Goal: Task Accomplishment & Management: Complete application form

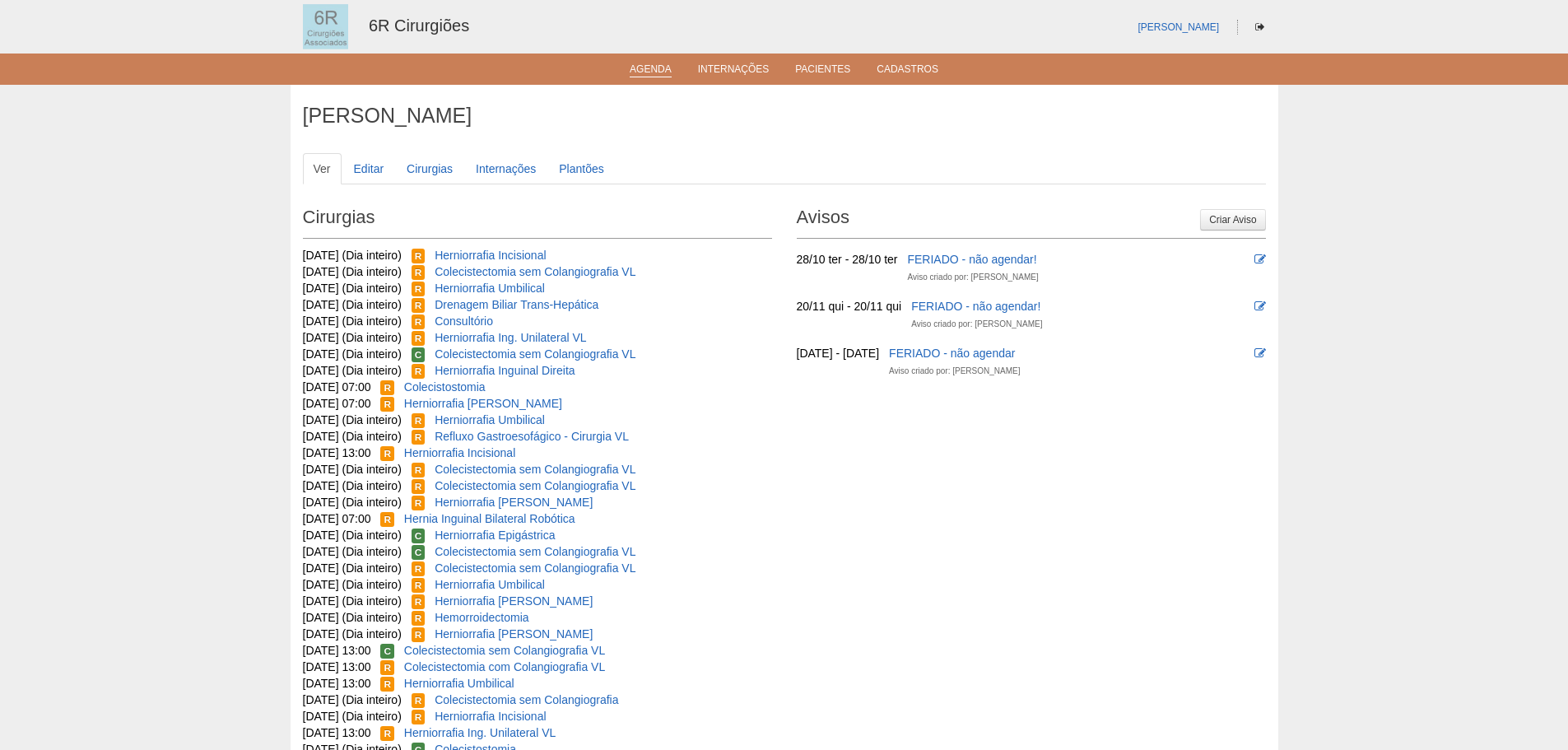
click at [637, 75] on link "Agenda" at bounding box center [650, 70] width 42 height 14
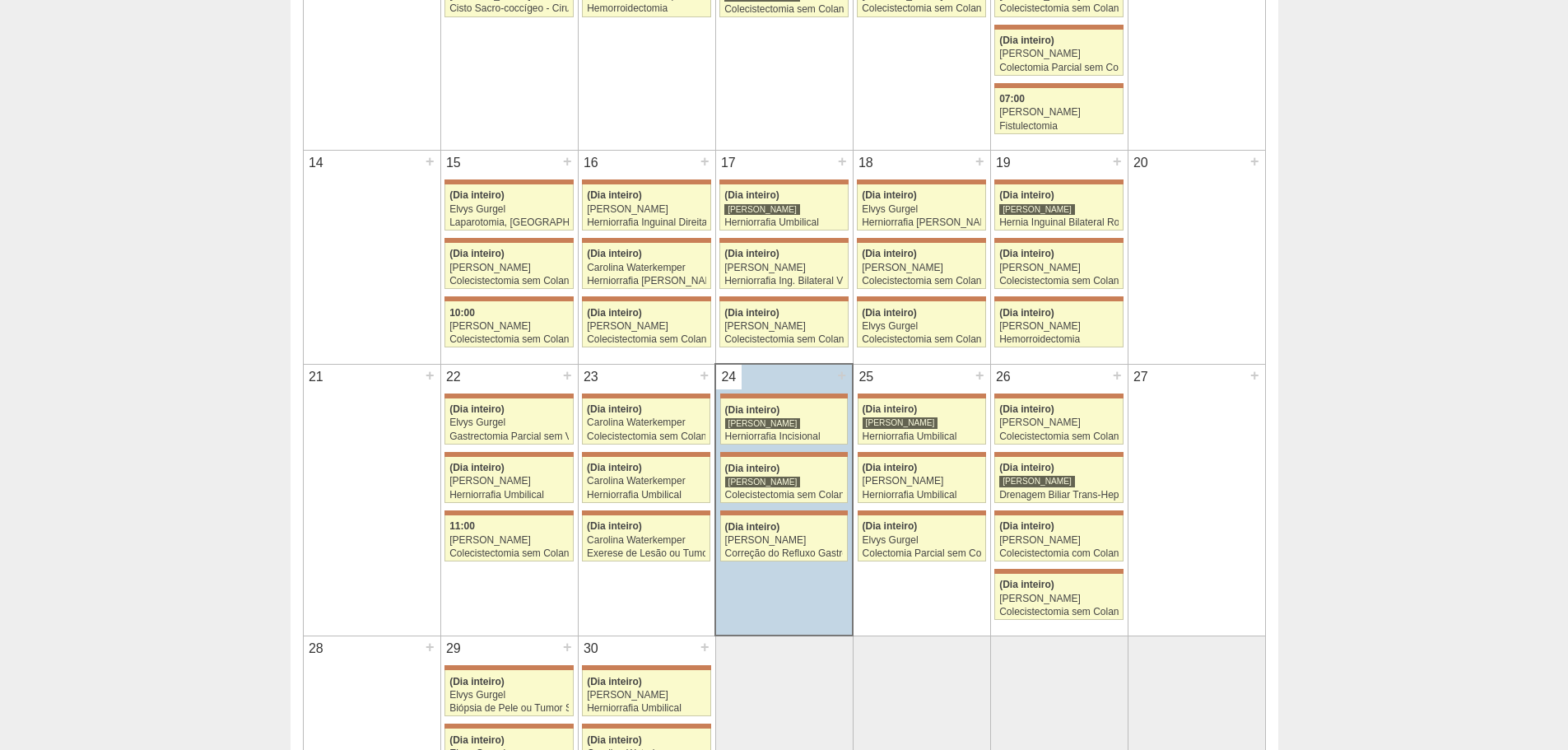
scroll to position [905, 0]
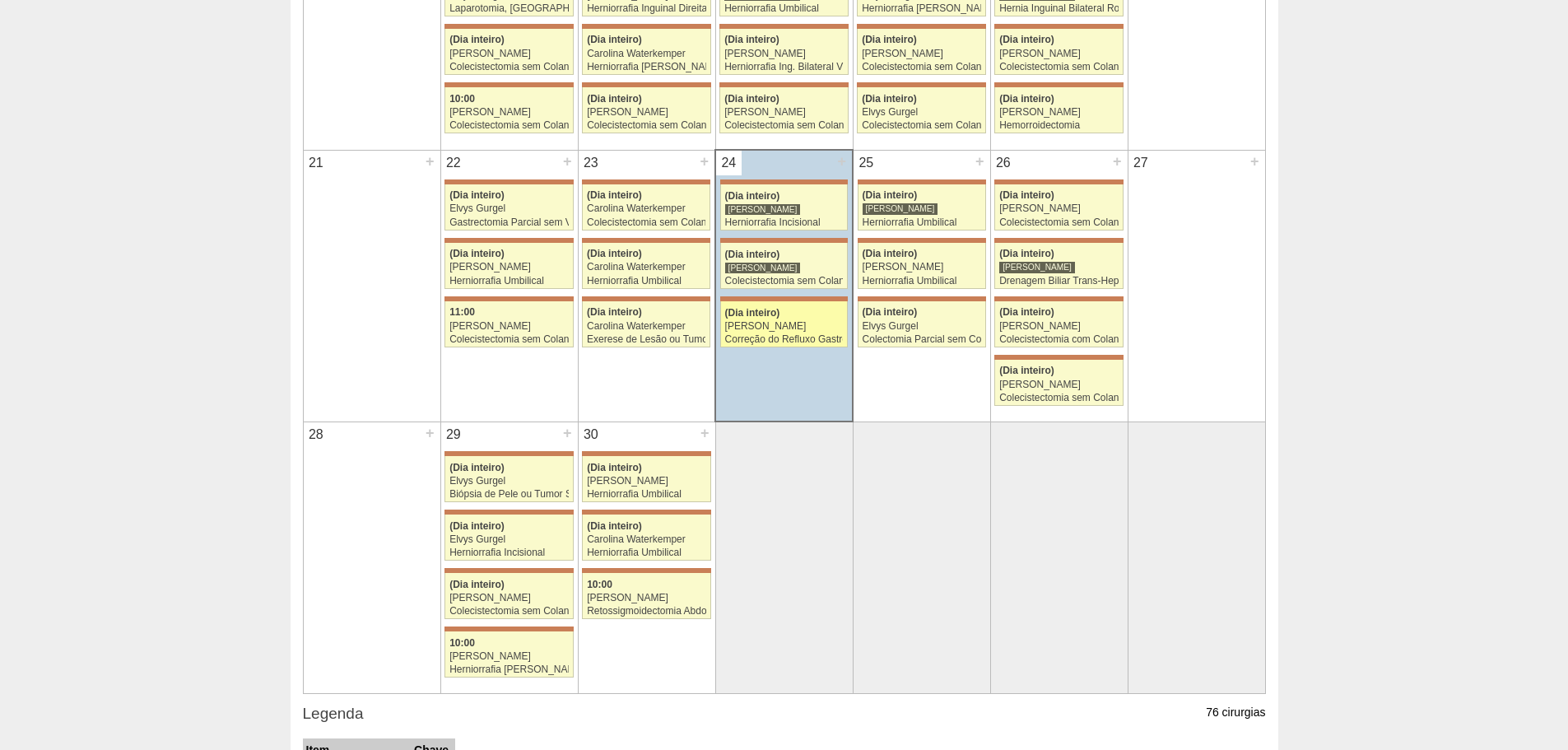
click at [795, 329] on div "[PERSON_NAME]" at bounding box center [785, 326] width 119 height 11
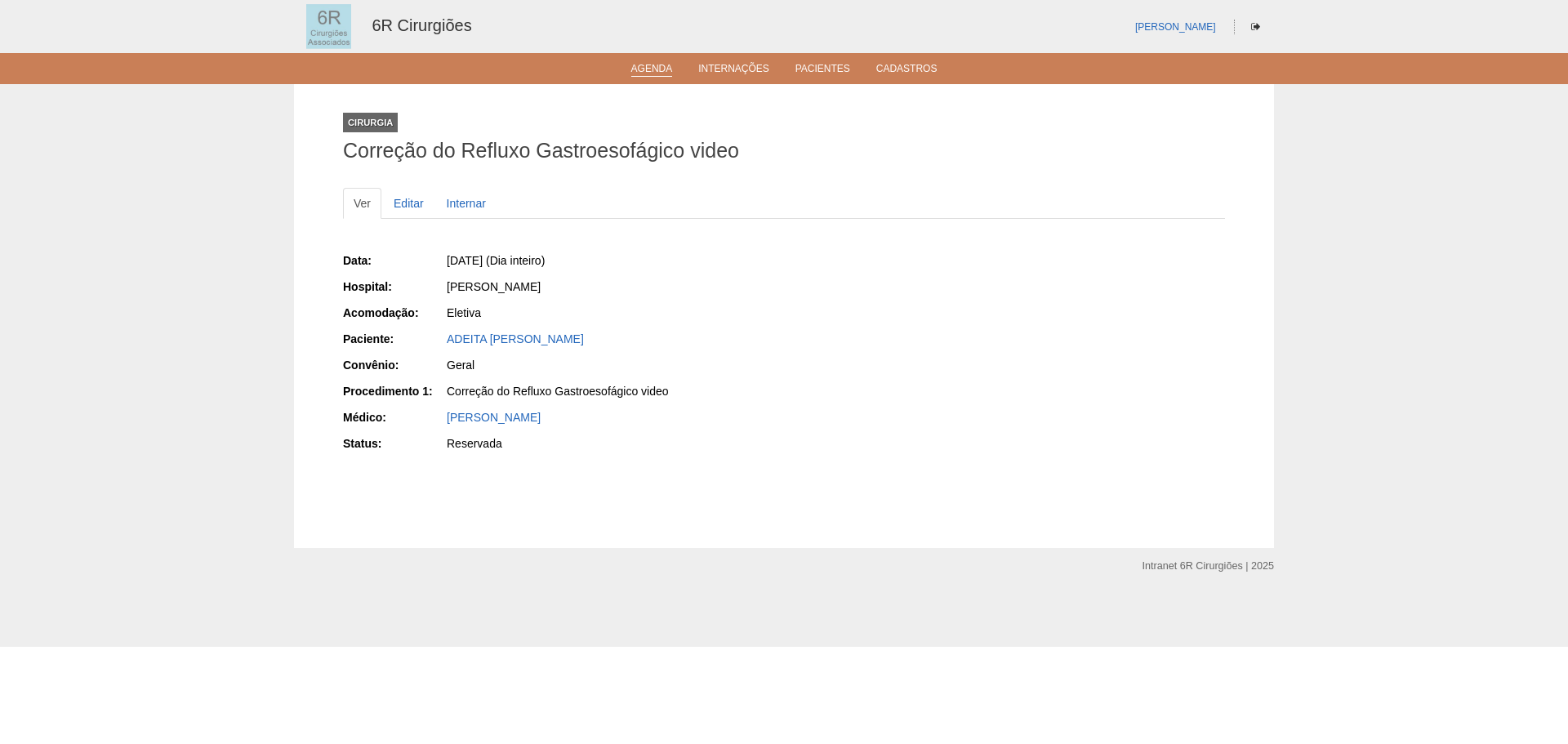
click at [654, 67] on link "Agenda" at bounding box center [652, 69] width 42 height 14
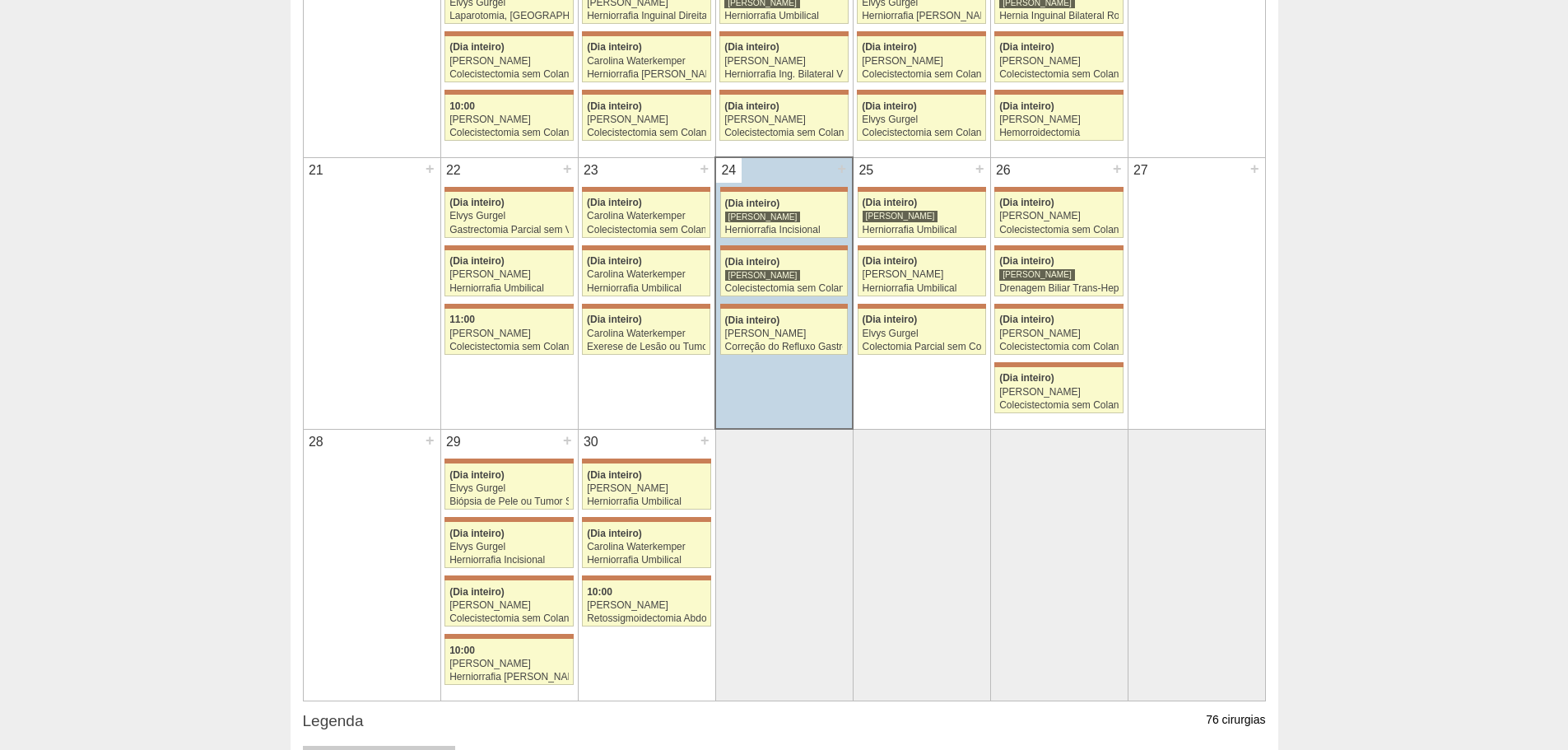
scroll to position [905, 0]
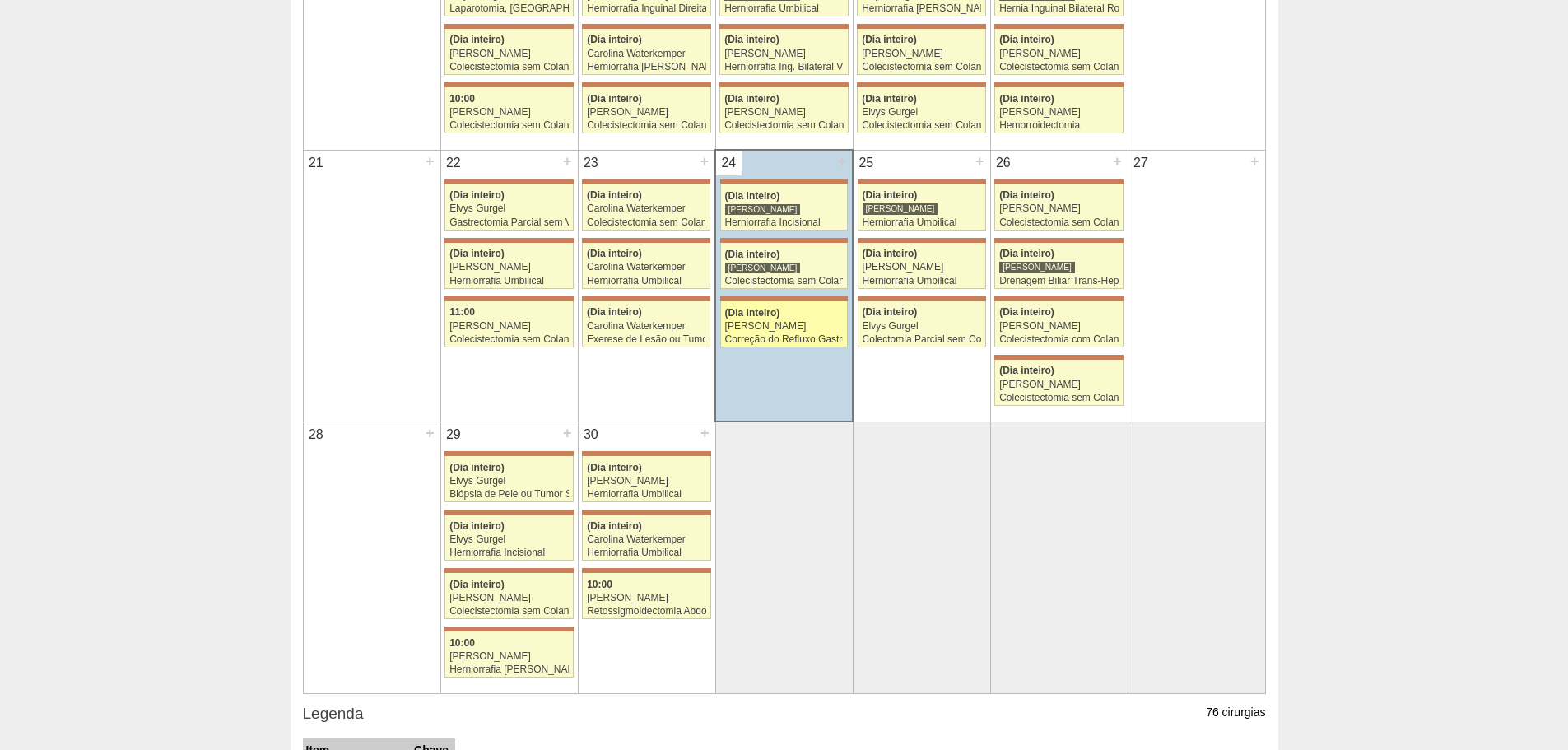
click at [786, 330] on div "[PERSON_NAME]" at bounding box center [785, 326] width 119 height 11
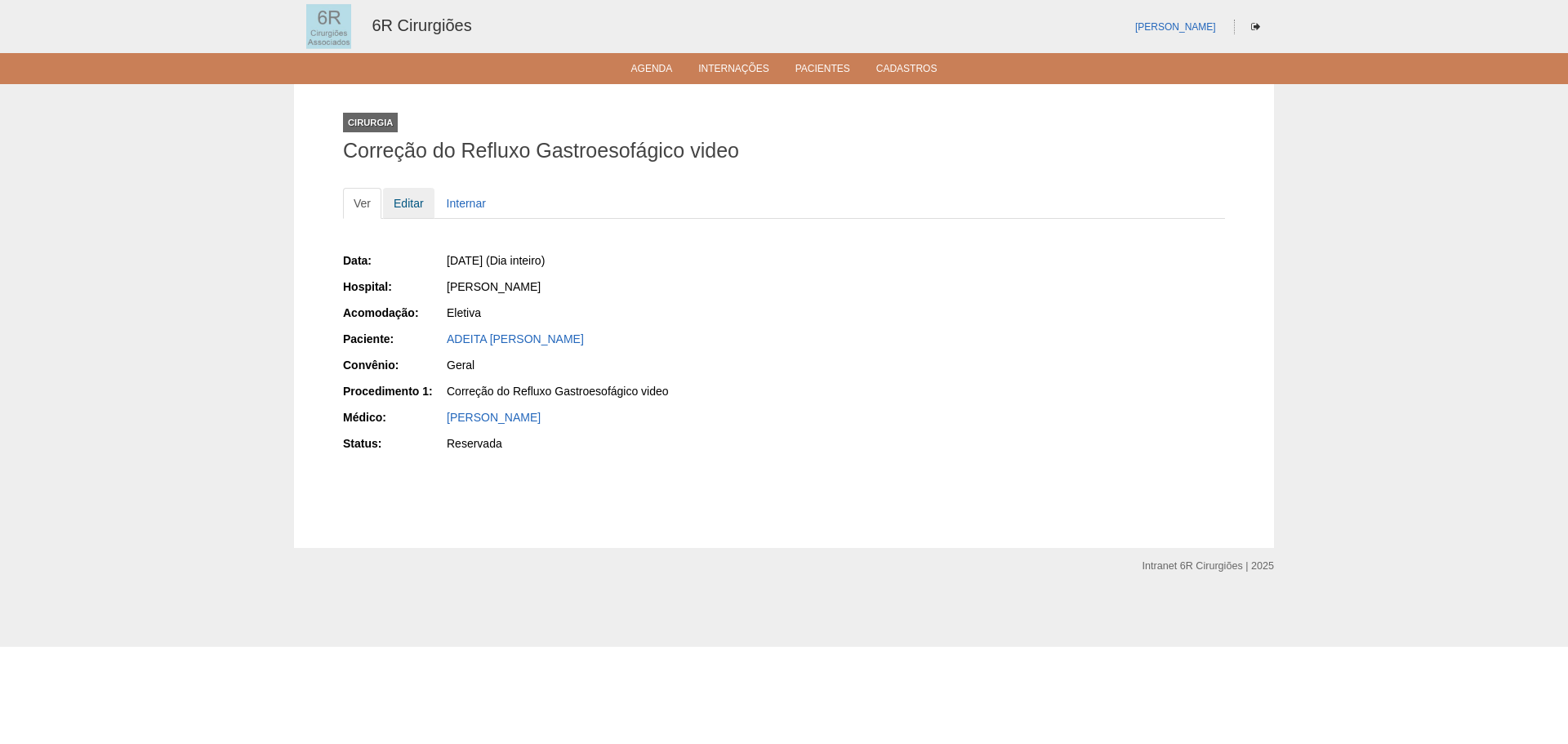
click at [411, 204] on link "Editar" at bounding box center [408, 204] width 52 height 31
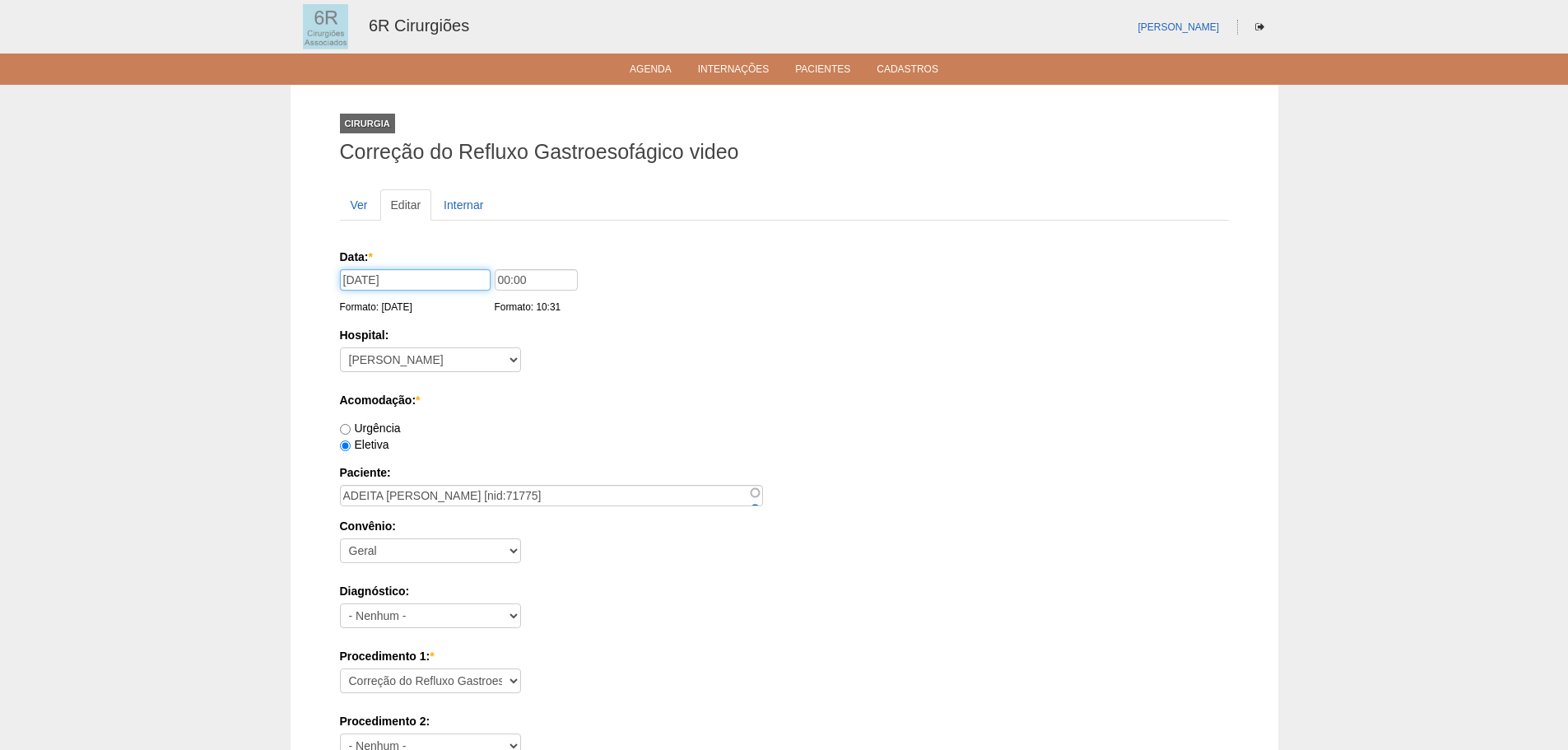
click at [359, 277] on input "24/09/2025" at bounding box center [415, 280] width 151 height 21
click at [356, 281] on input "24/09/2025" at bounding box center [415, 280] width 151 height 21
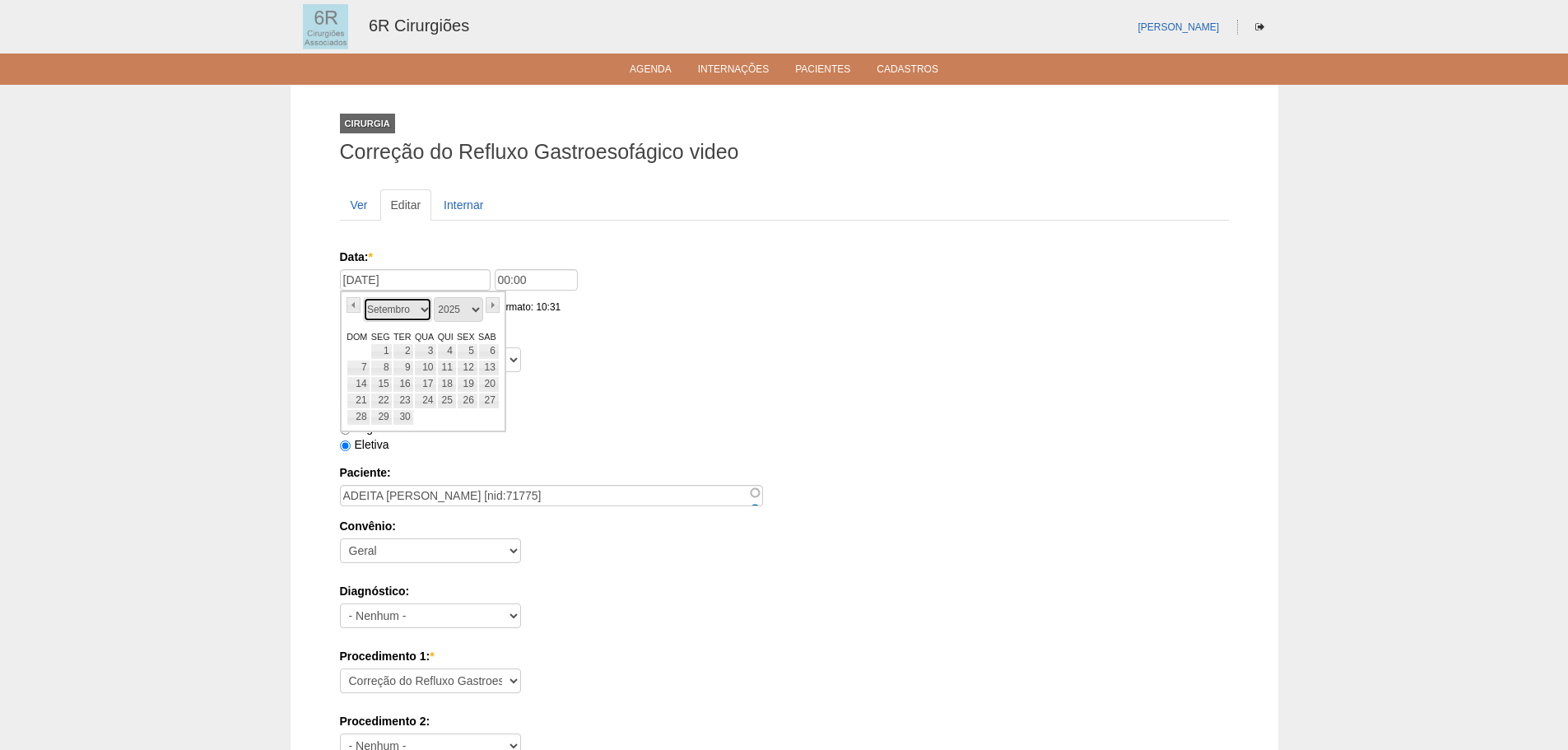
click at [428, 306] on select "Janeiro Fevereiro Março Abril Maio Junho Julho Agosto Setembro Outubro Novembro…" at bounding box center [397, 309] width 69 height 25
click at [426, 417] on link "29" at bounding box center [425, 417] width 23 height 16
type input "29/10/2025"
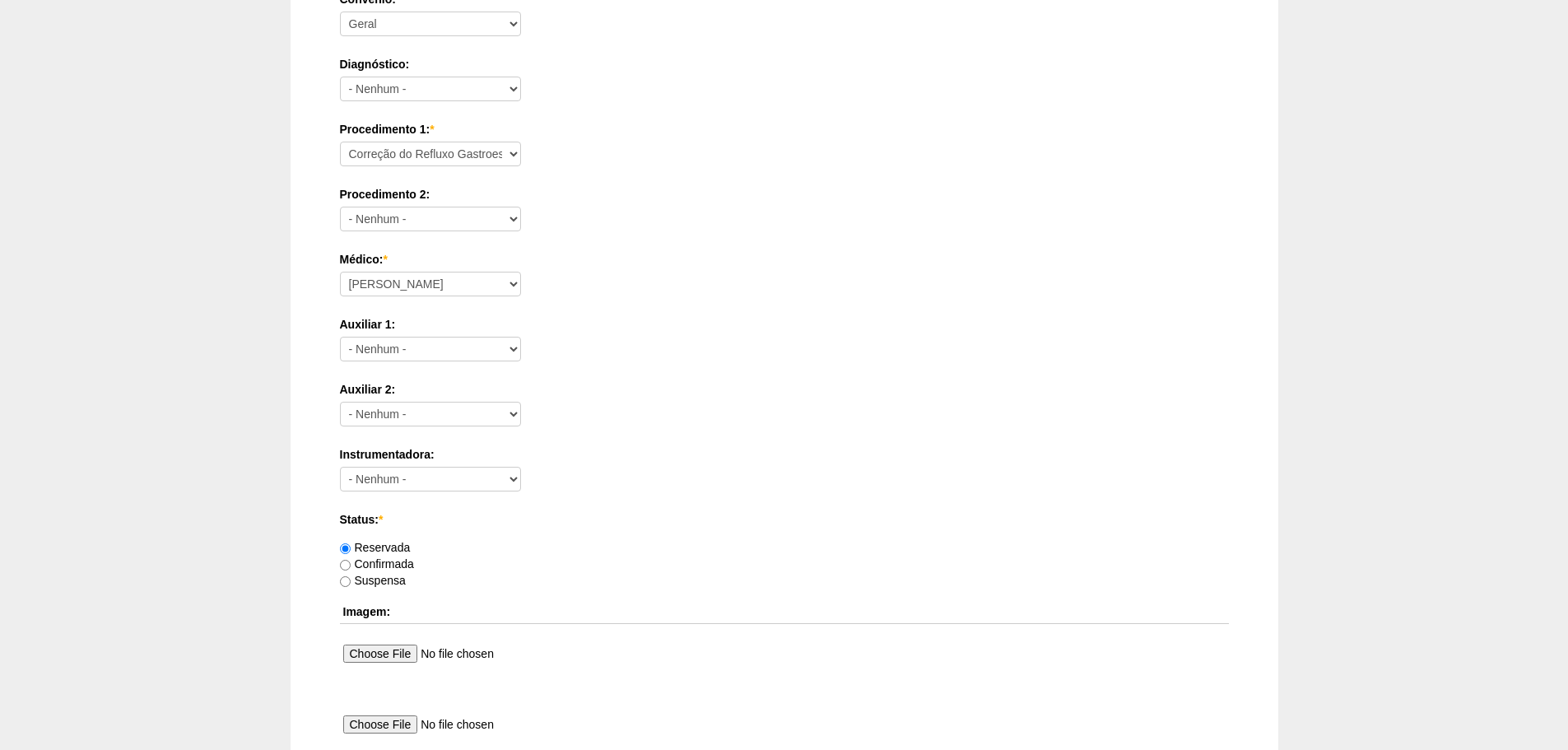
scroll to position [823, 0]
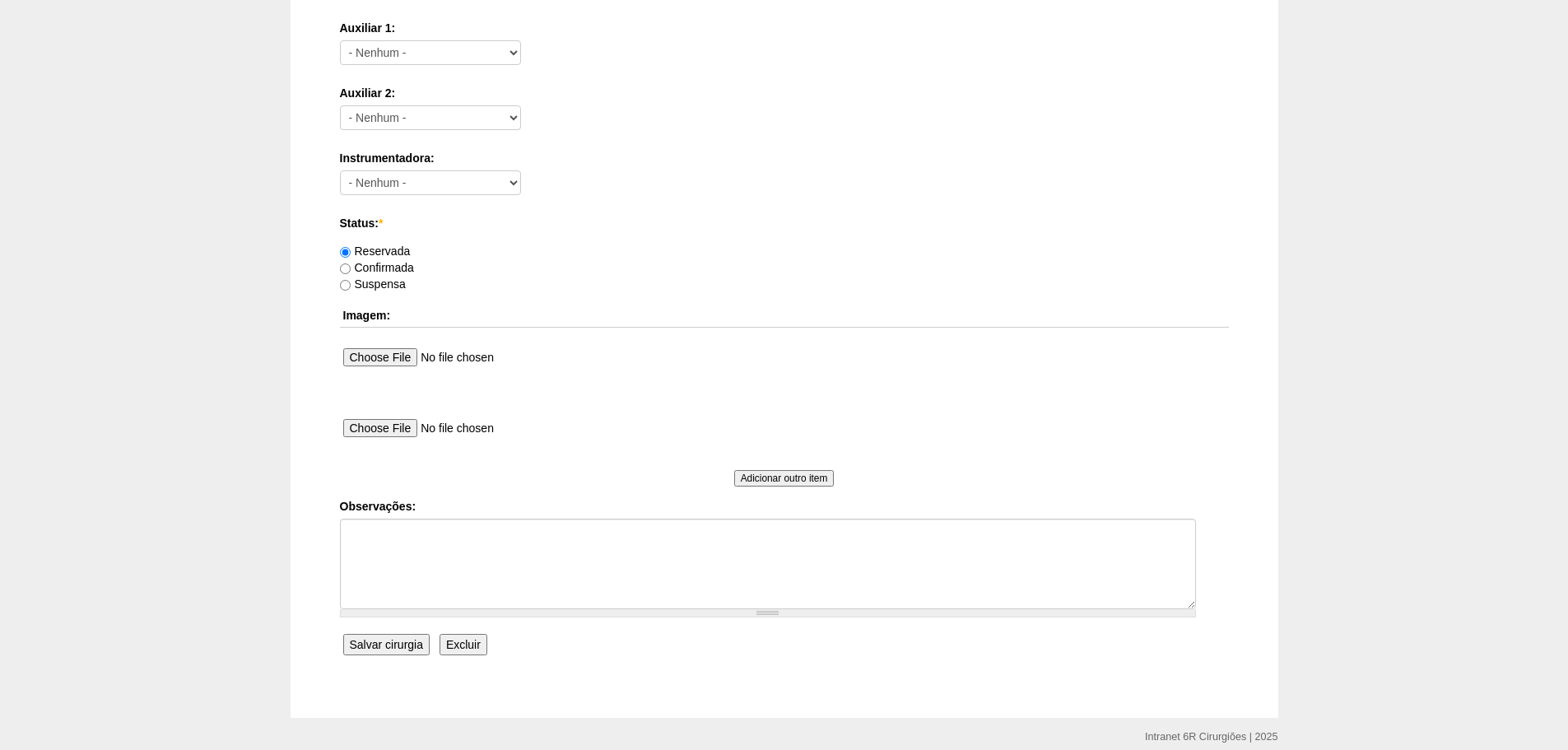
click at [397, 640] on input "Salvar cirurgia" at bounding box center [386, 645] width 87 height 21
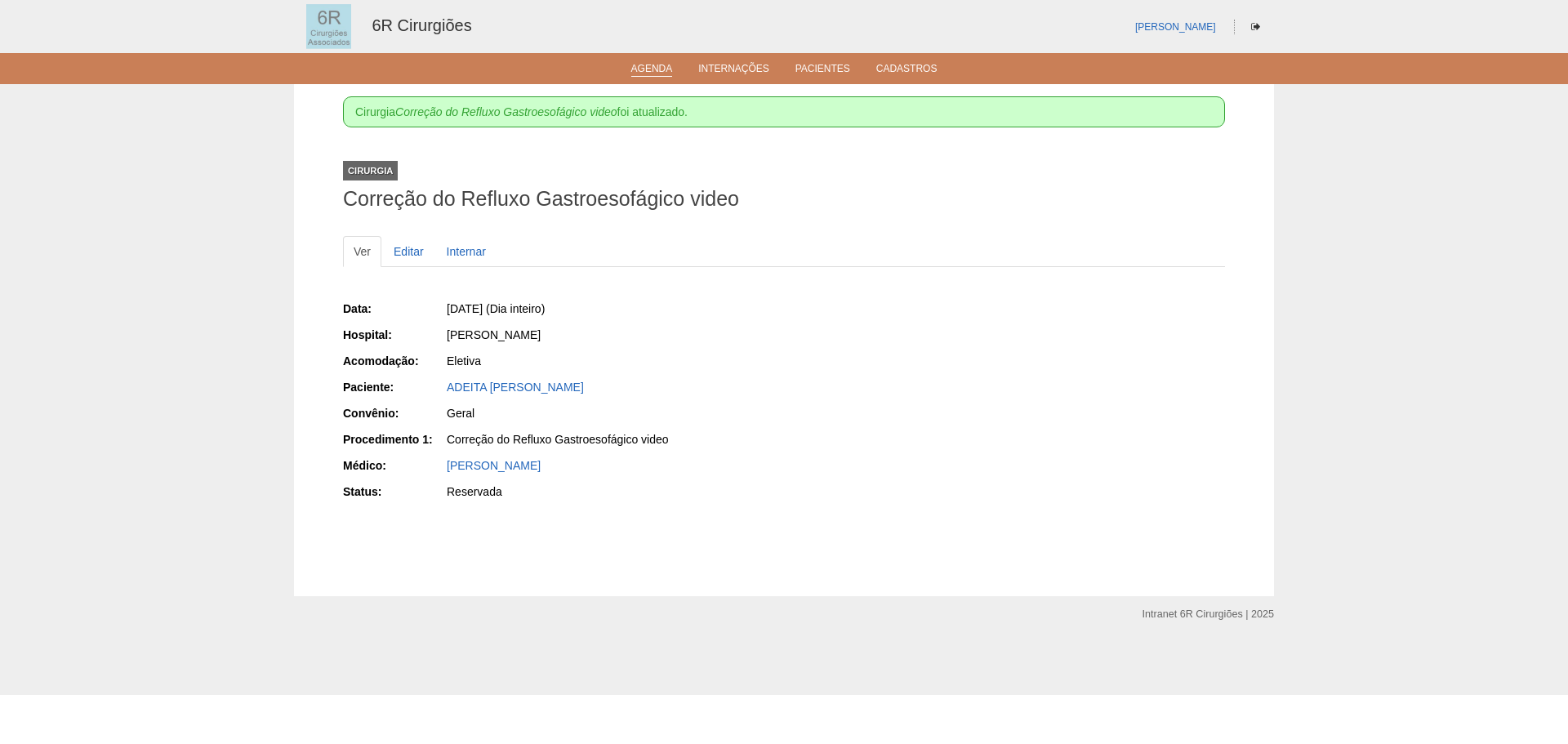
click at [654, 68] on link "Agenda" at bounding box center [652, 69] width 42 height 14
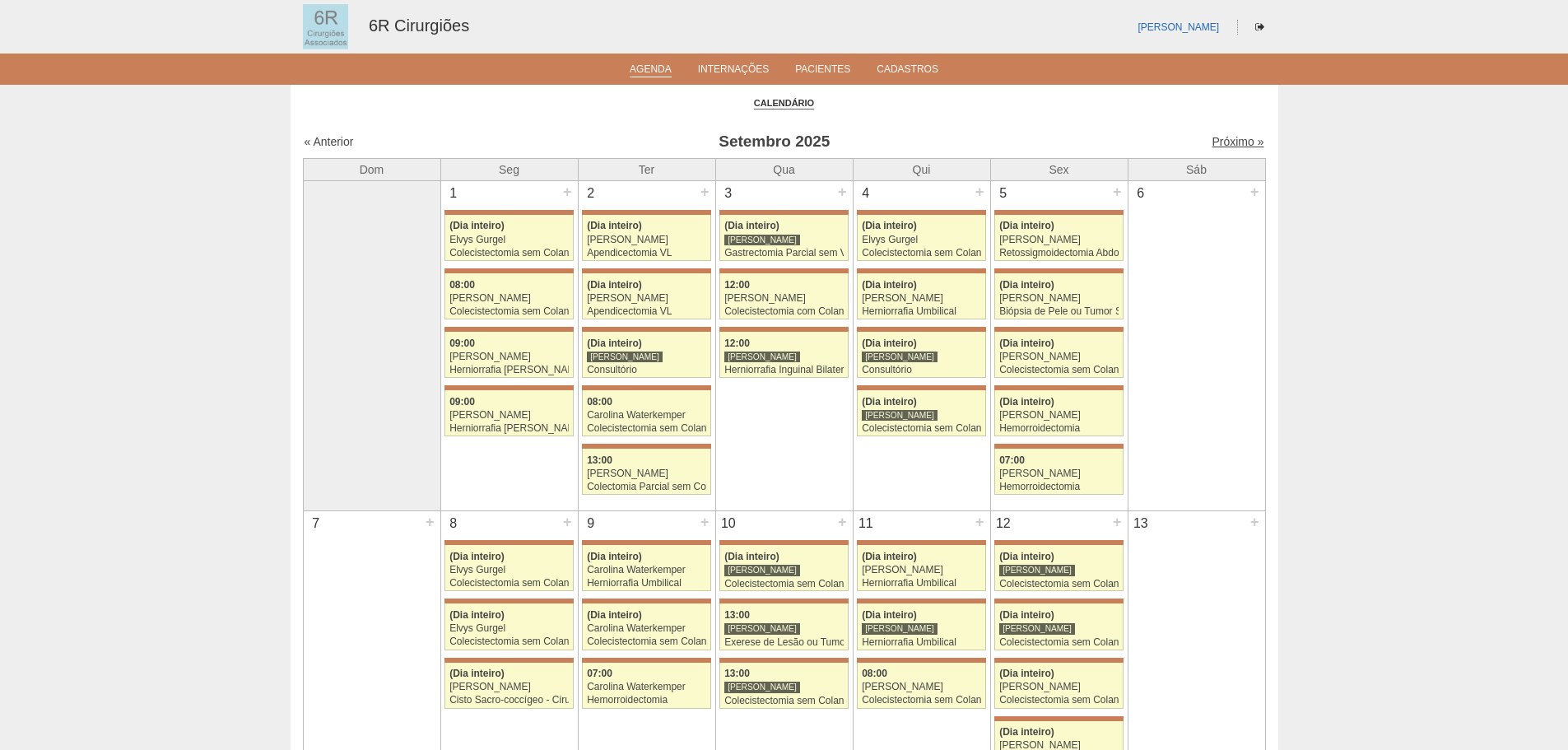
click at [1219, 147] on link "Próximo »" at bounding box center [1237, 142] width 52 height 13
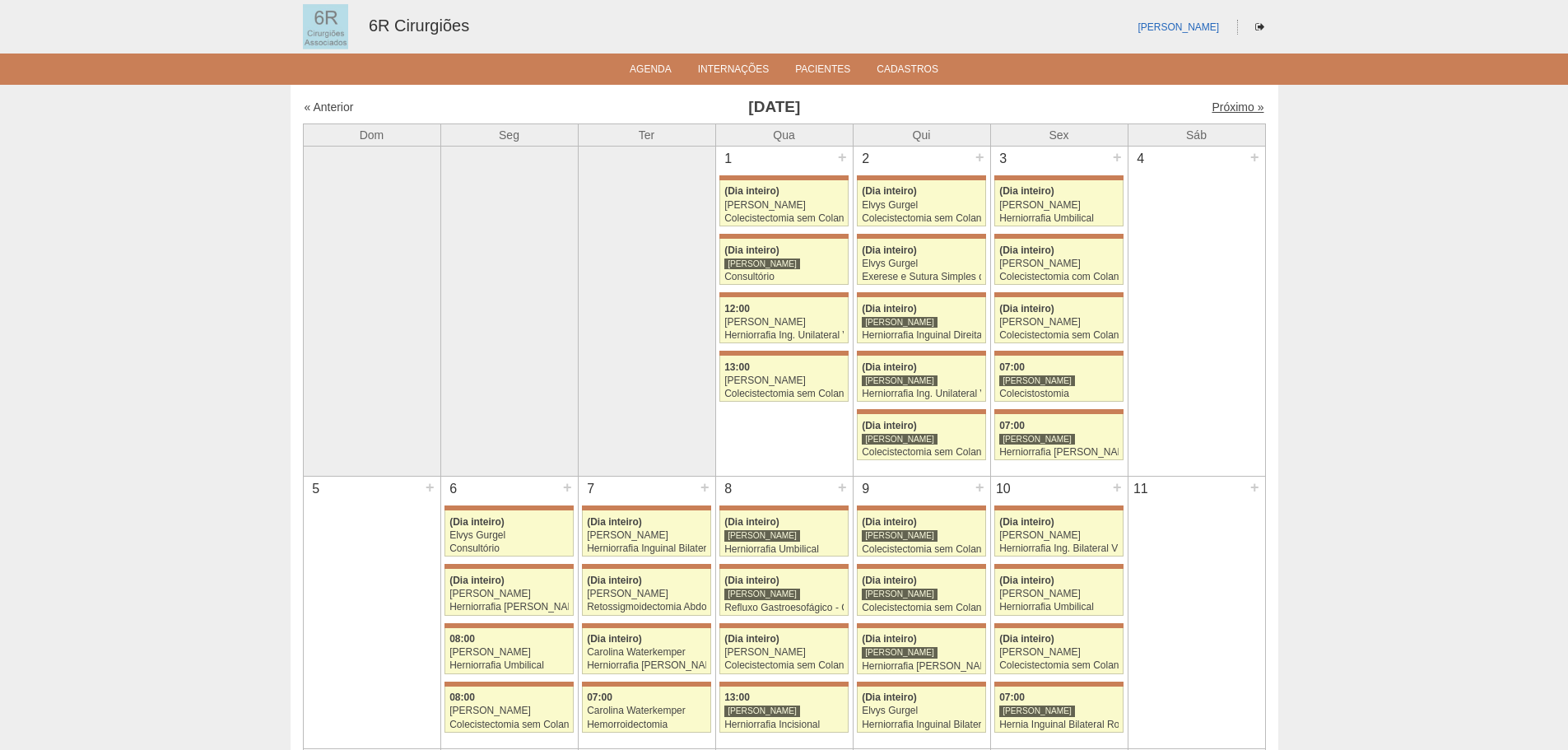
click at [1229, 102] on link "Próximo »" at bounding box center [1237, 107] width 52 height 13
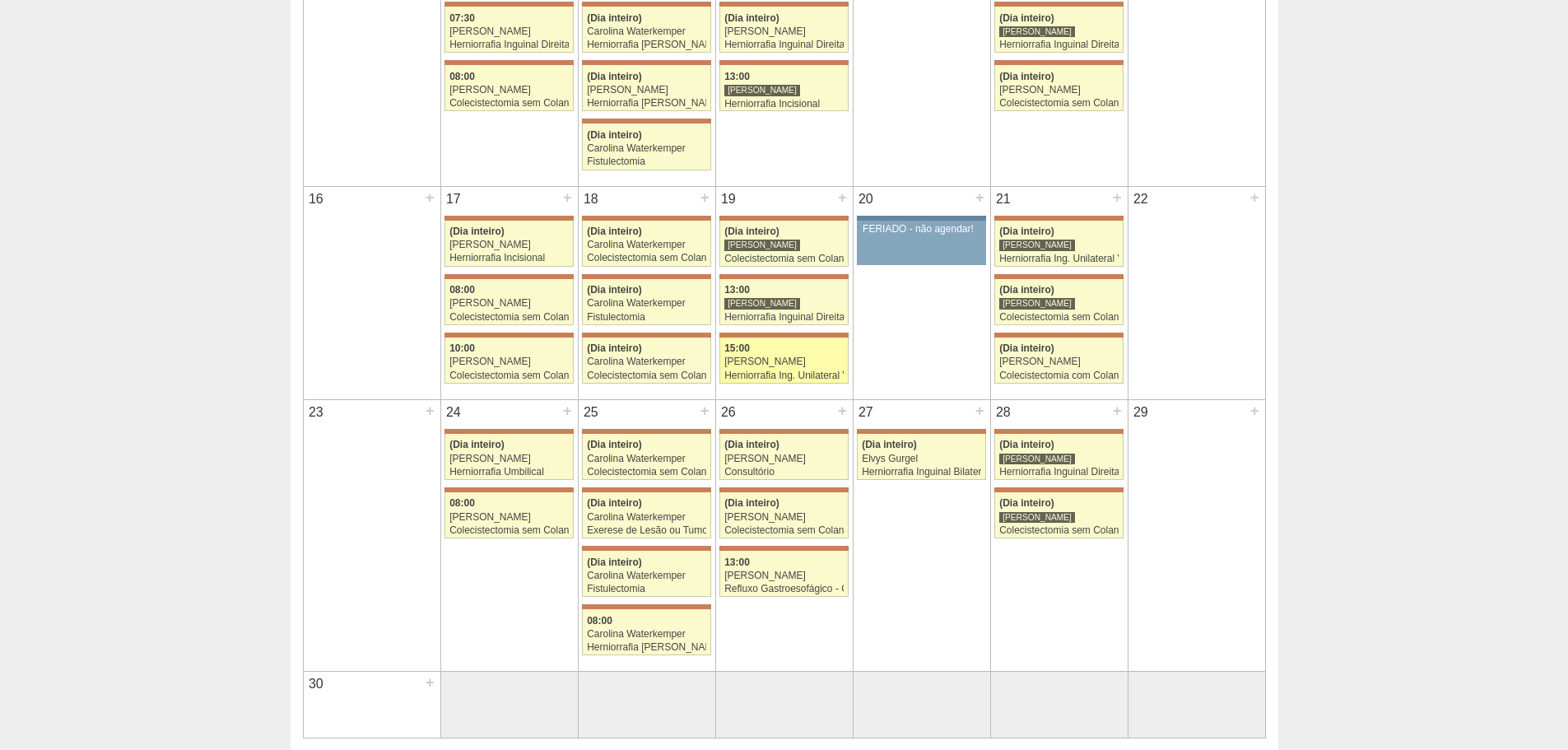
scroll to position [494, 0]
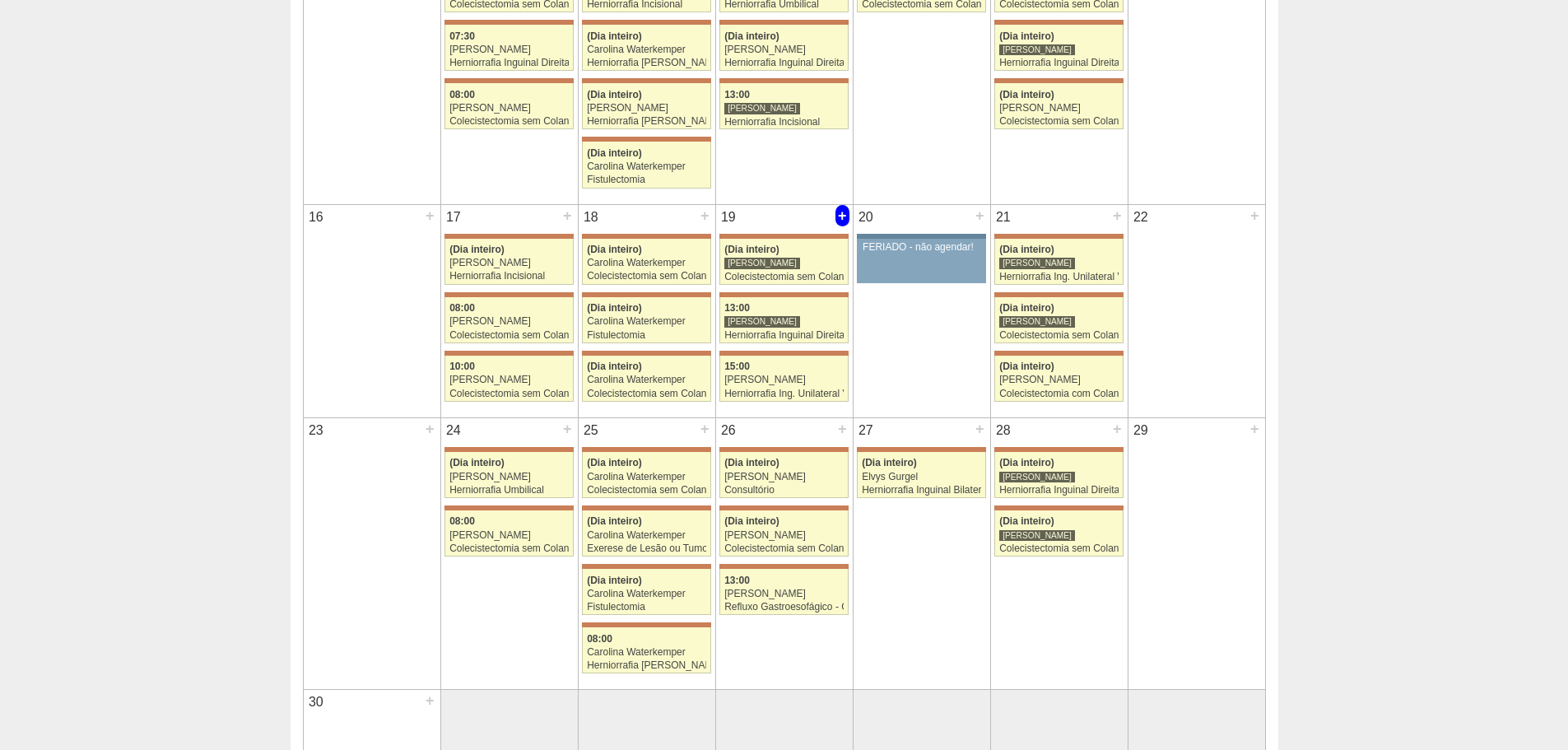
click at [843, 214] on div "+" at bounding box center [843, 216] width 14 height 21
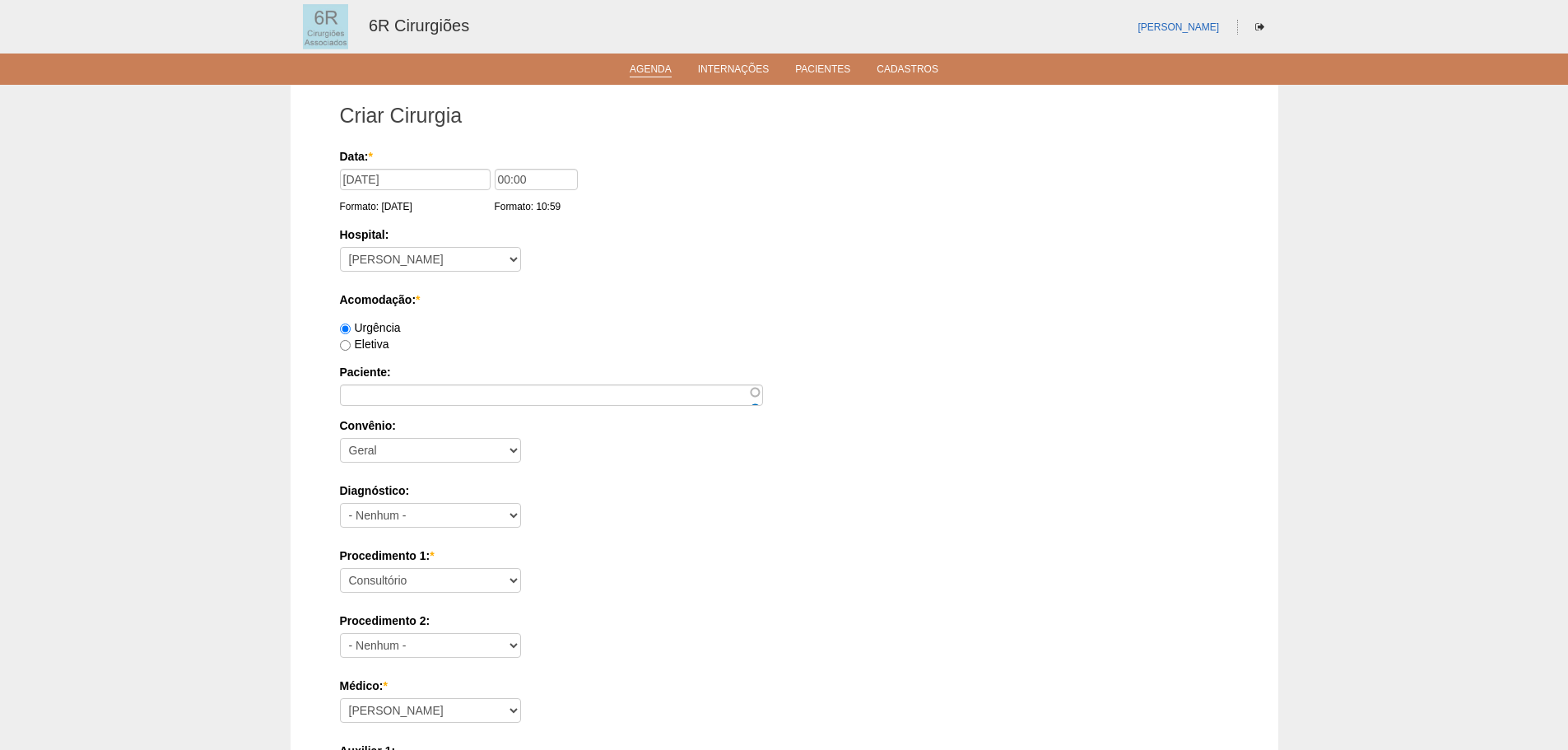
click at [663, 71] on link "Agenda" at bounding box center [650, 70] width 42 height 14
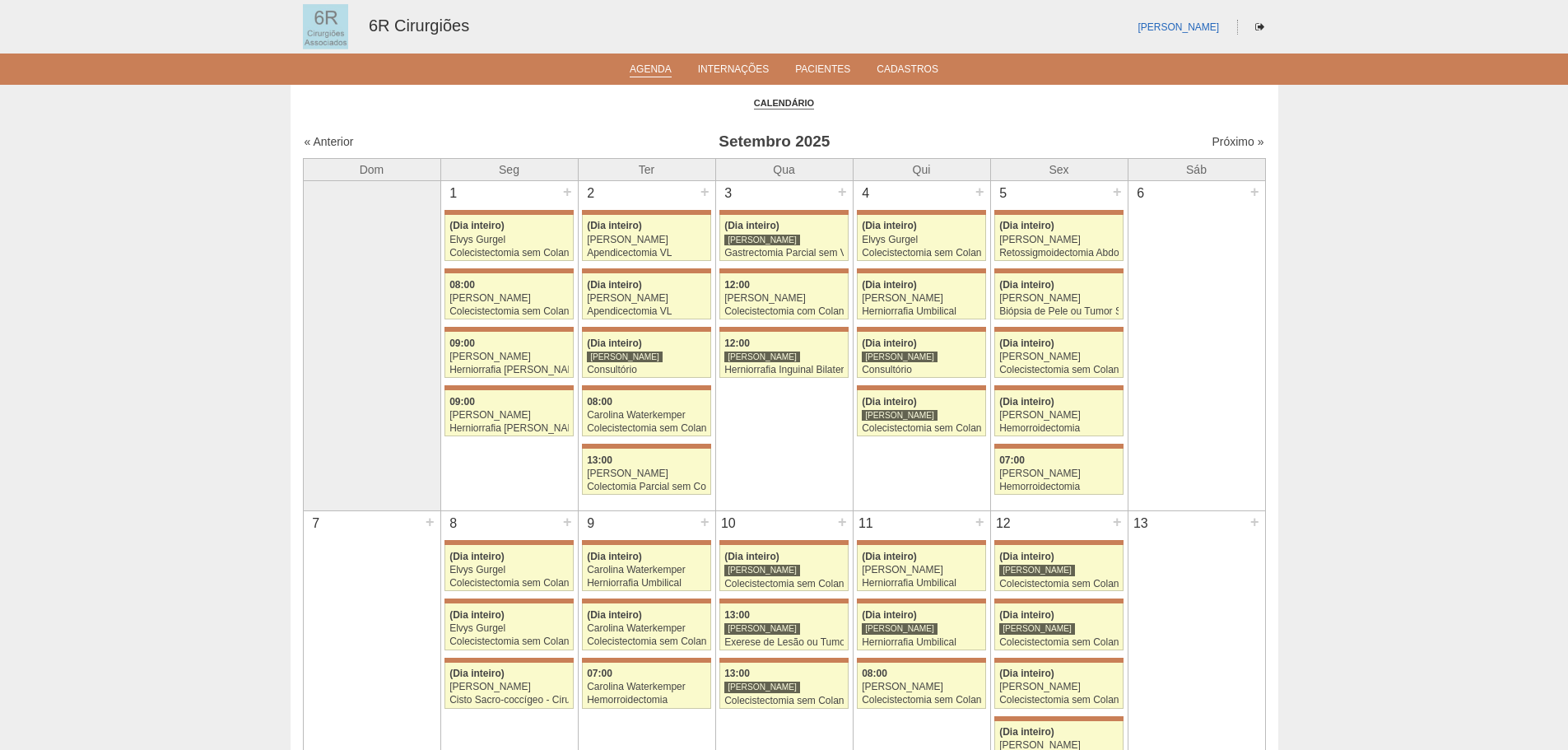
click at [1228, 134] on div "Próximo »" at bounding box center [1149, 142] width 231 height 16
click at [1219, 138] on link "Próximo »" at bounding box center [1237, 142] width 52 height 13
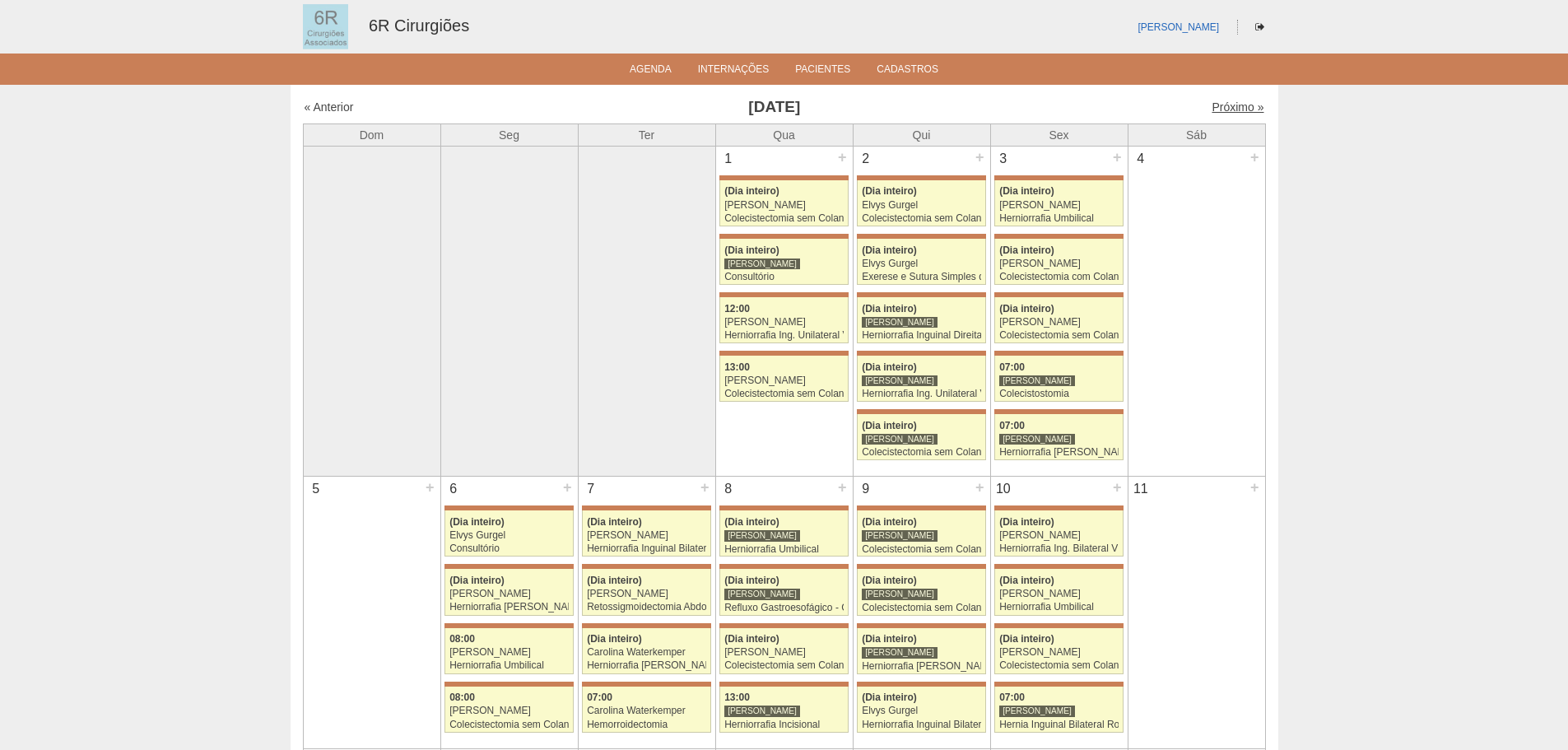
click at [1214, 112] on link "Próximo »" at bounding box center [1237, 107] width 52 height 13
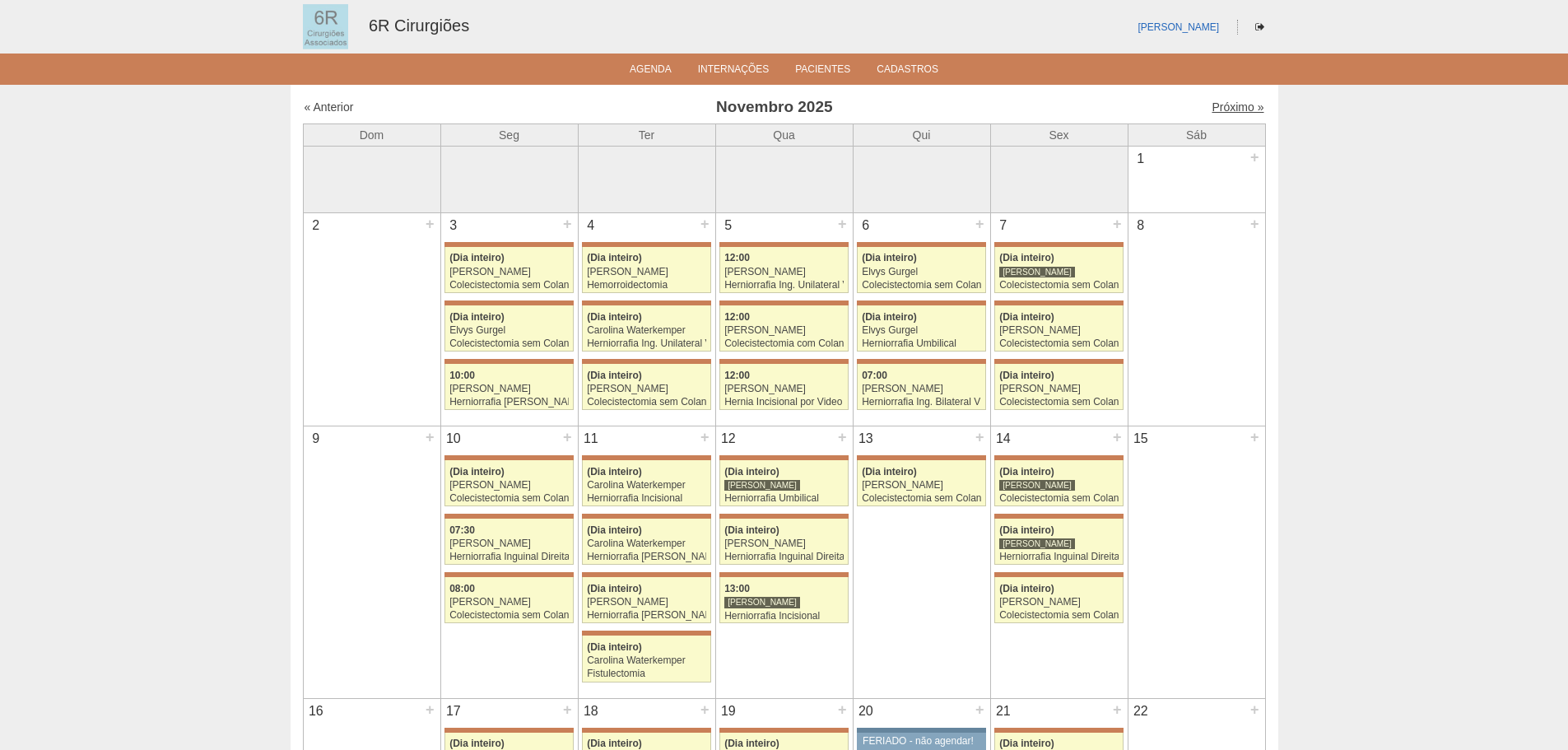
click at [1230, 105] on link "Próximo »" at bounding box center [1237, 107] width 52 height 13
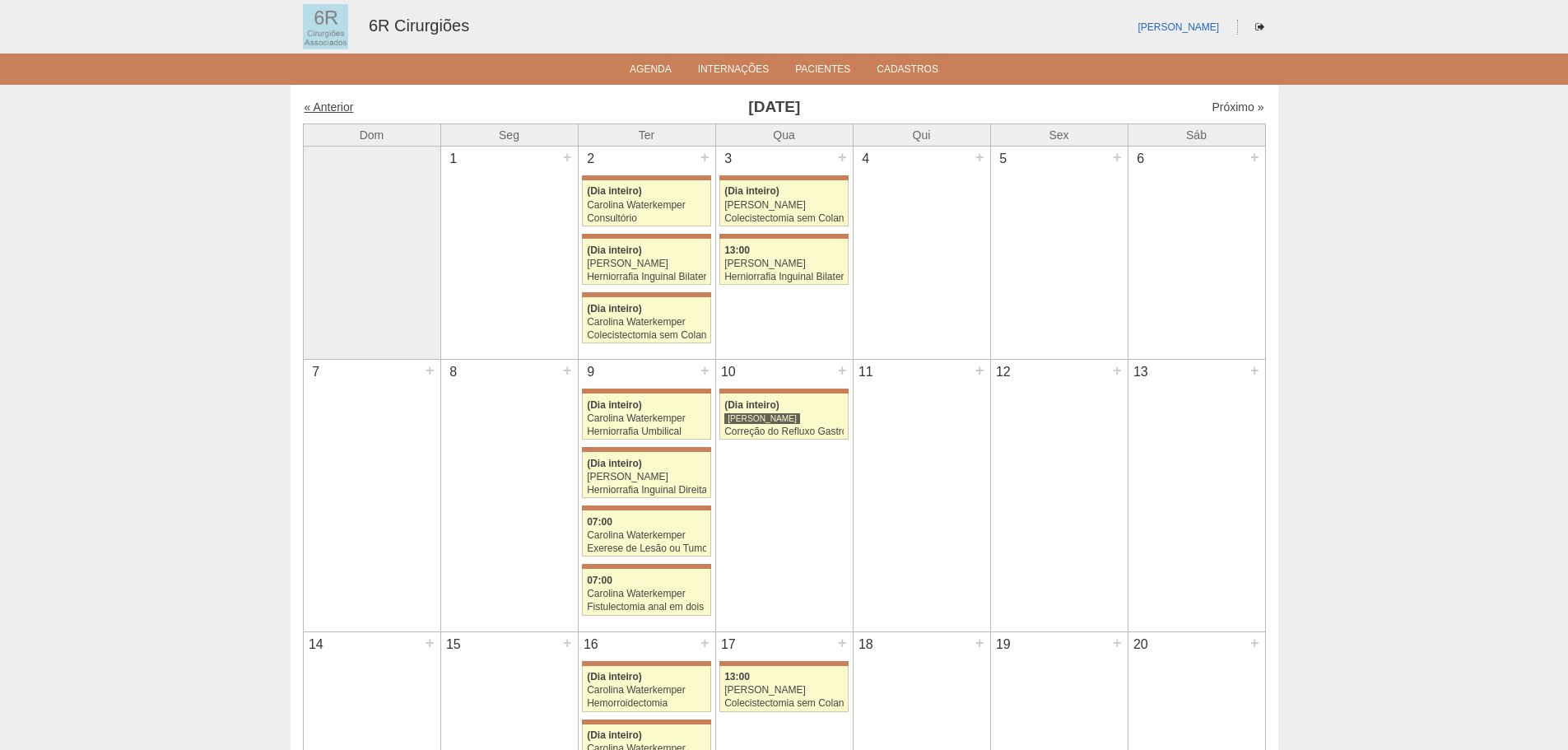
click at [340, 105] on link "« Anterior" at bounding box center [329, 107] width 49 height 13
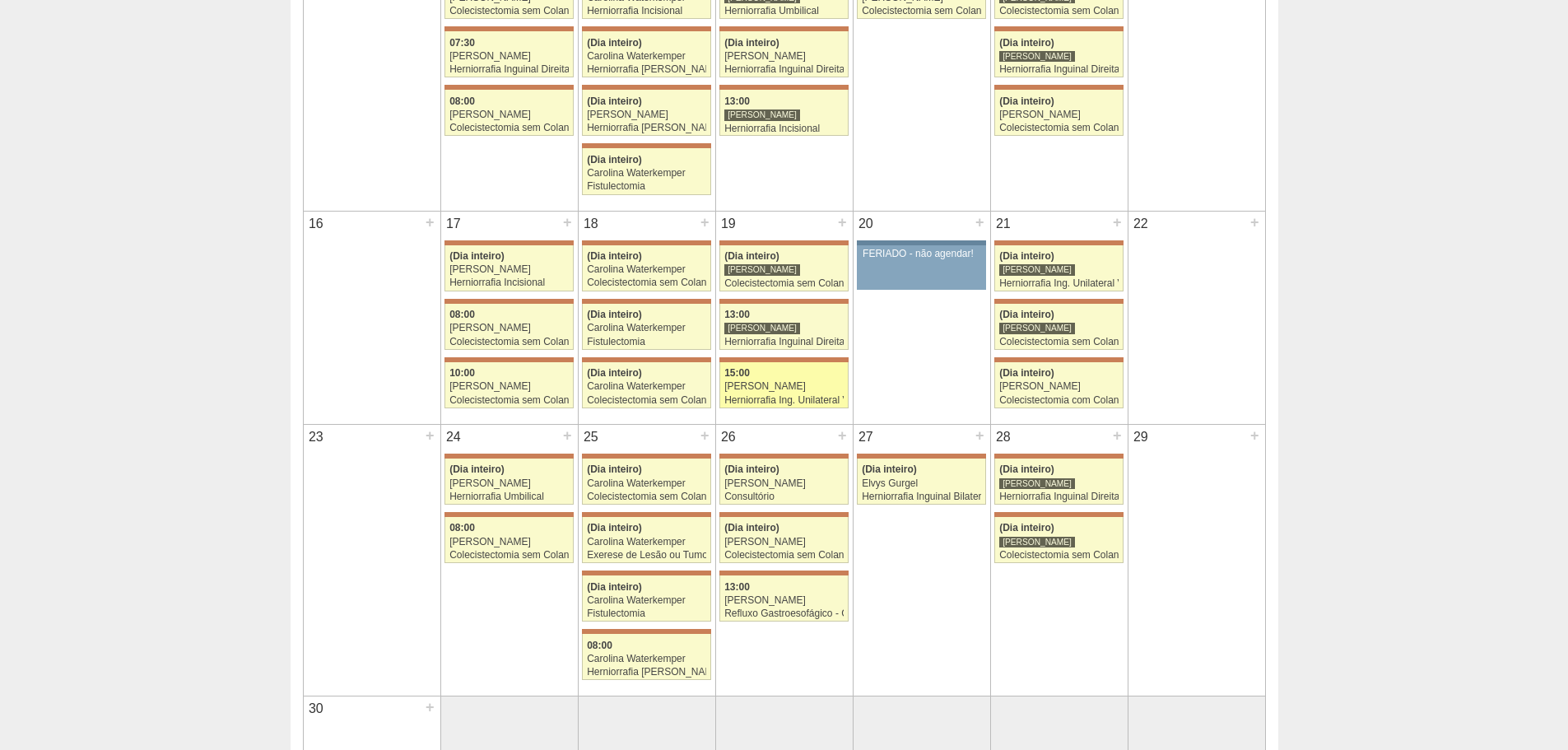
scroll to position [494, 0]
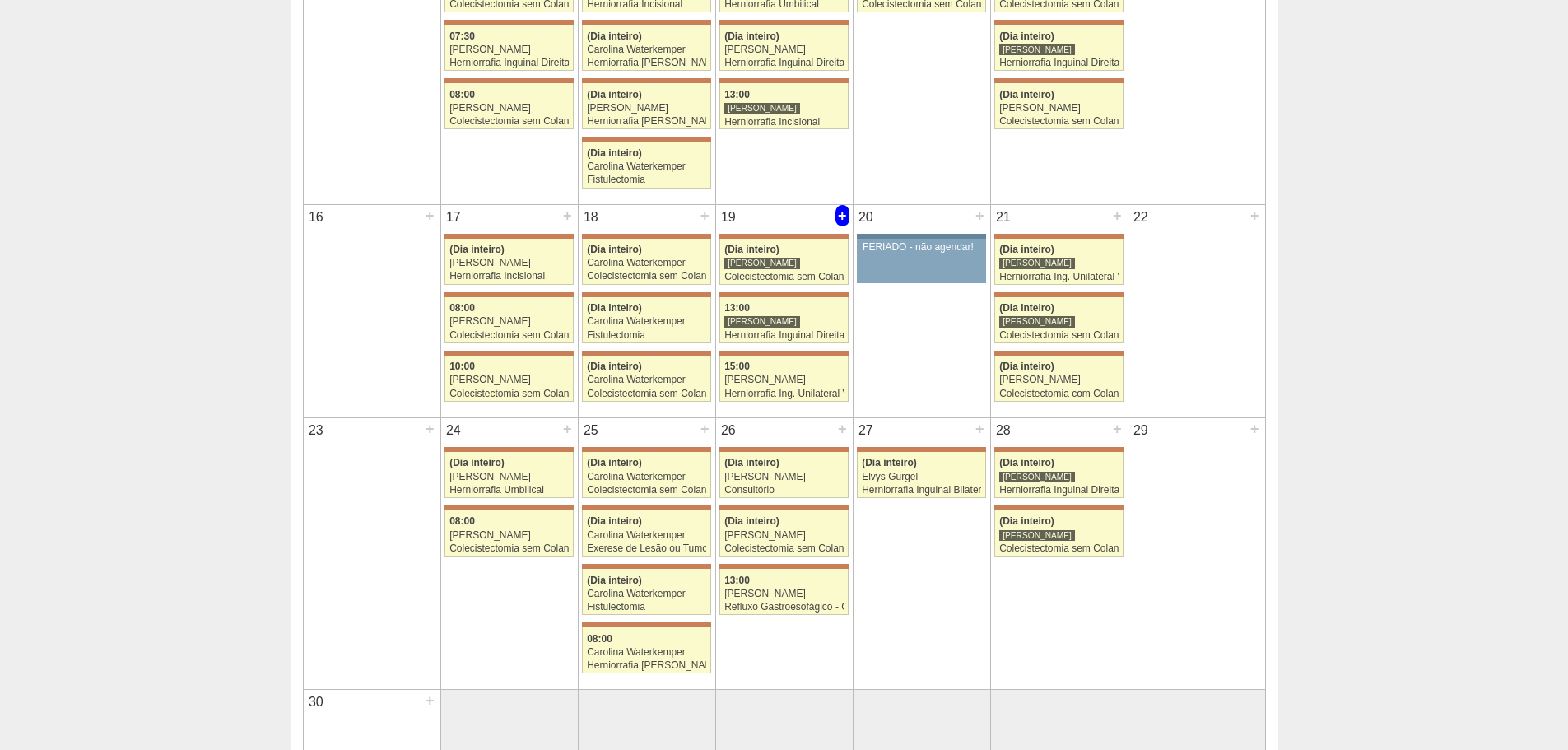
click at [841, 216] on div "+" at bounding box center [843, 216] width 14 height 21
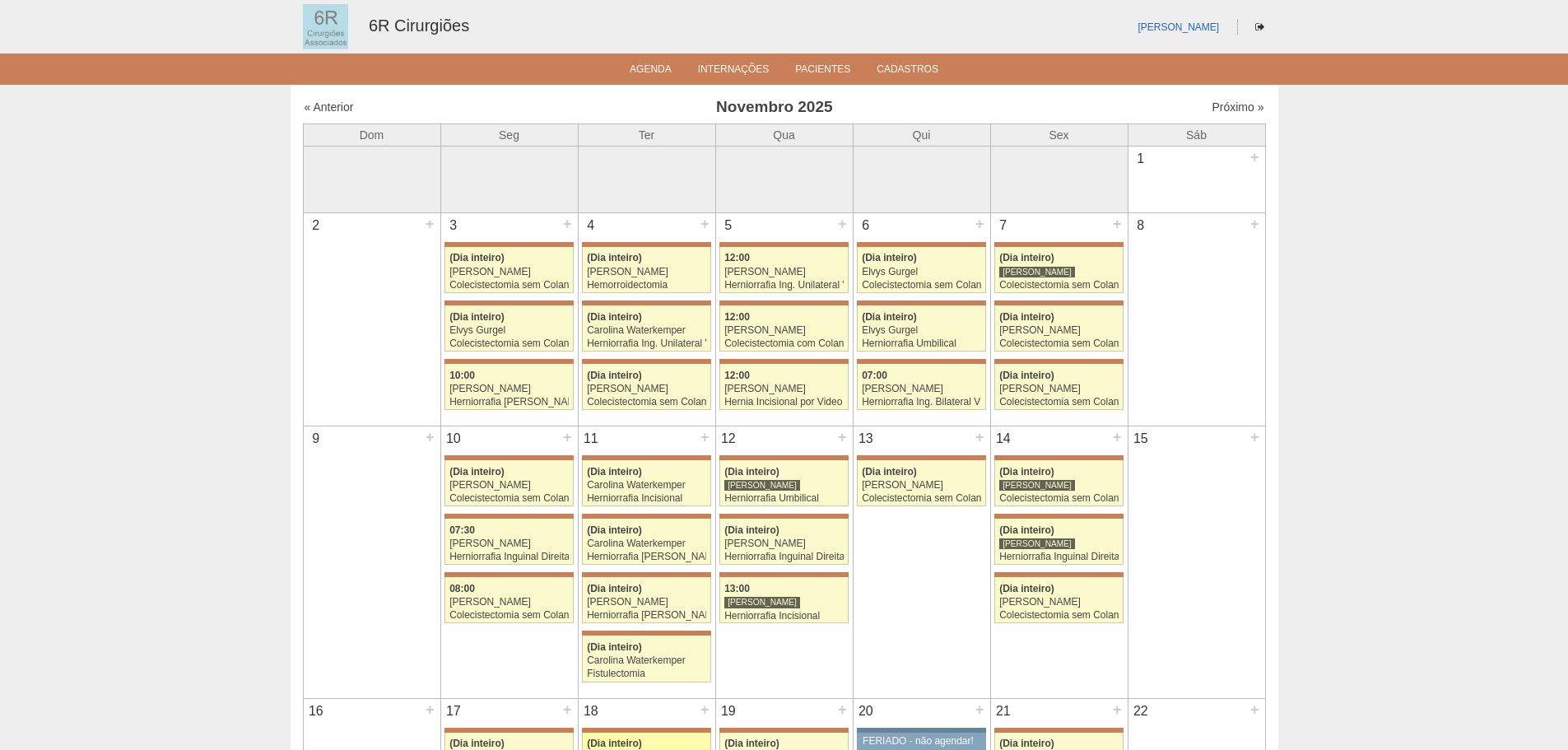
scroll to position [494, 0]
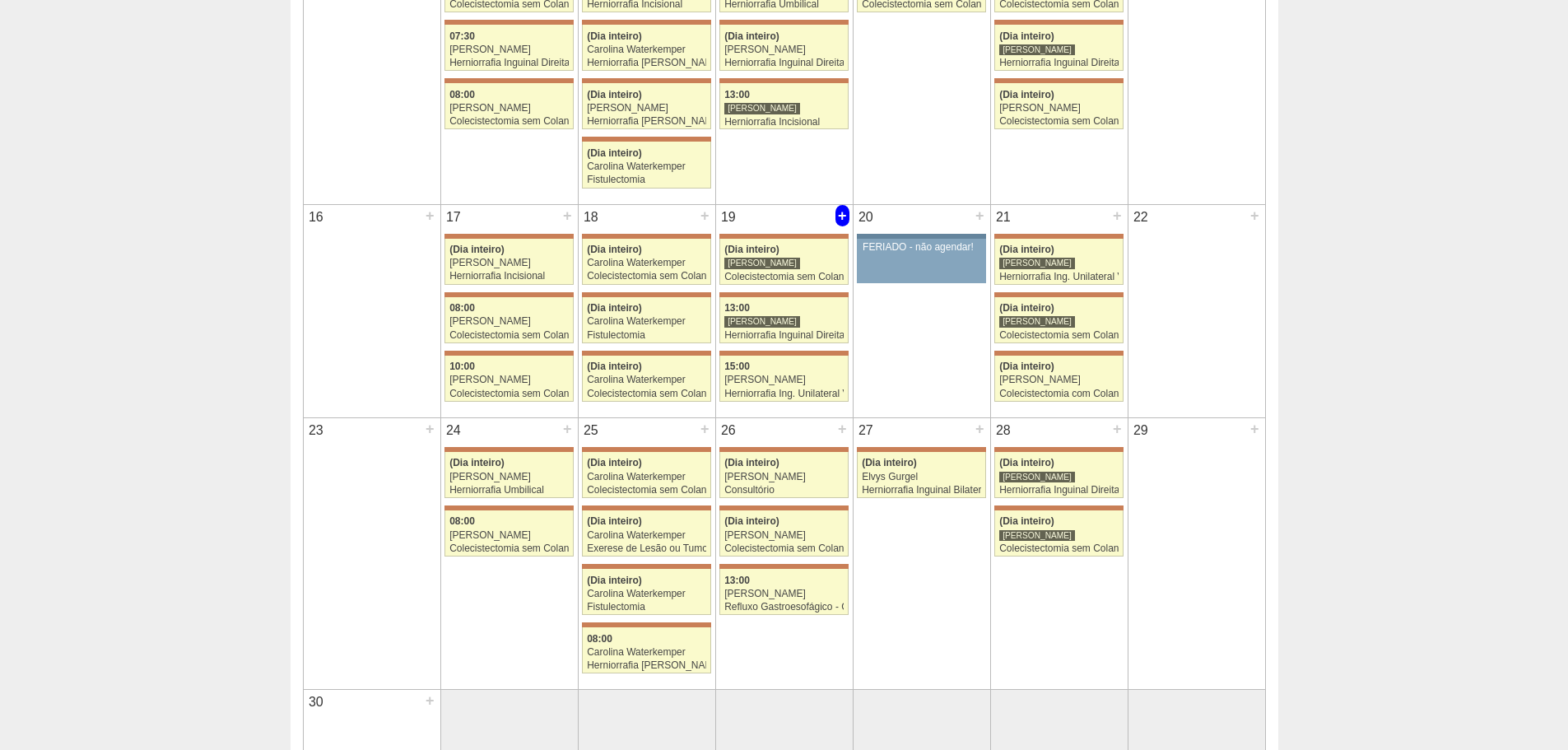
click at [839, 216] on div "+" at bounding box center [843, 216] width 14 height 21
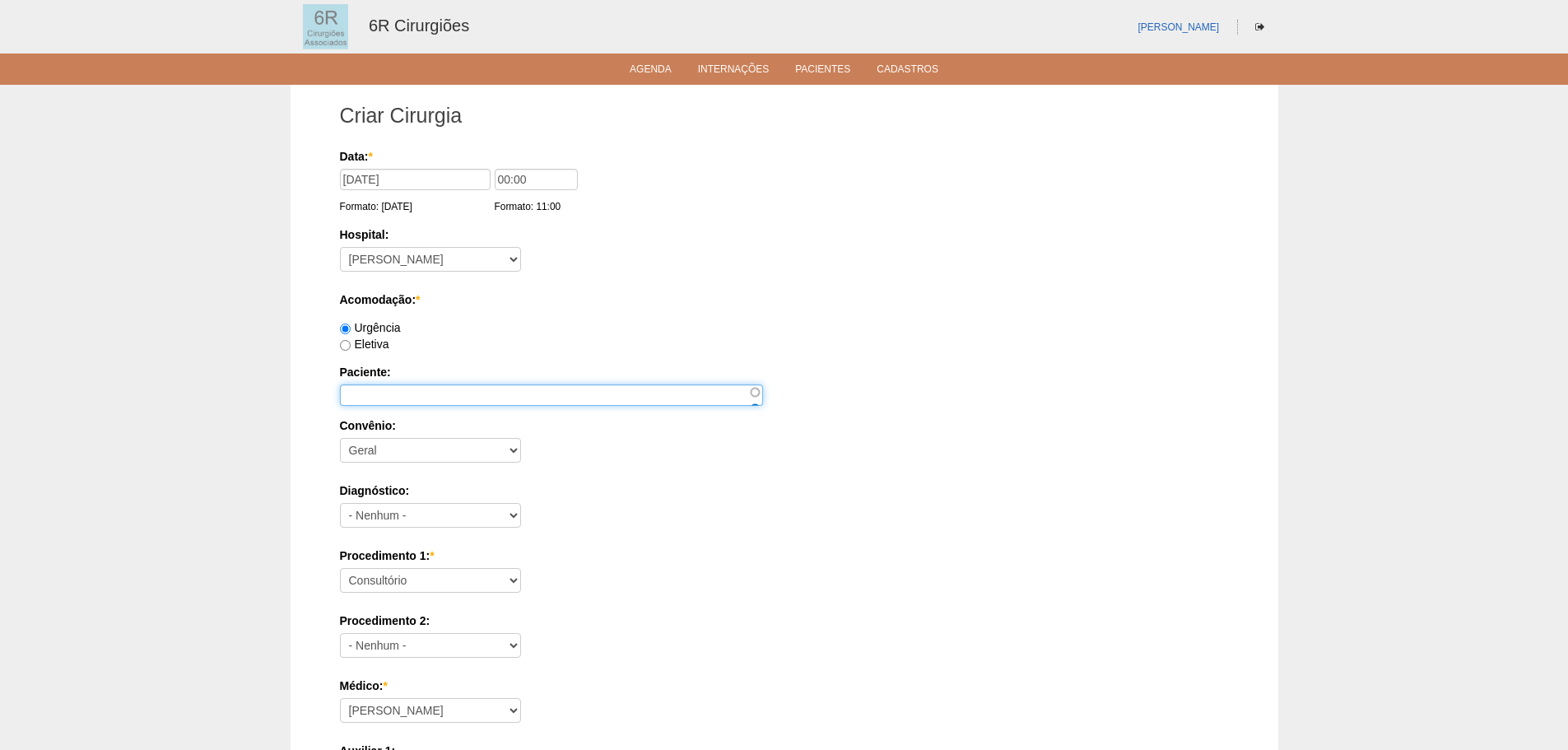
click at [444, 388] on input "Paciente:" at bounding box center [551, 395] width 423 height 21
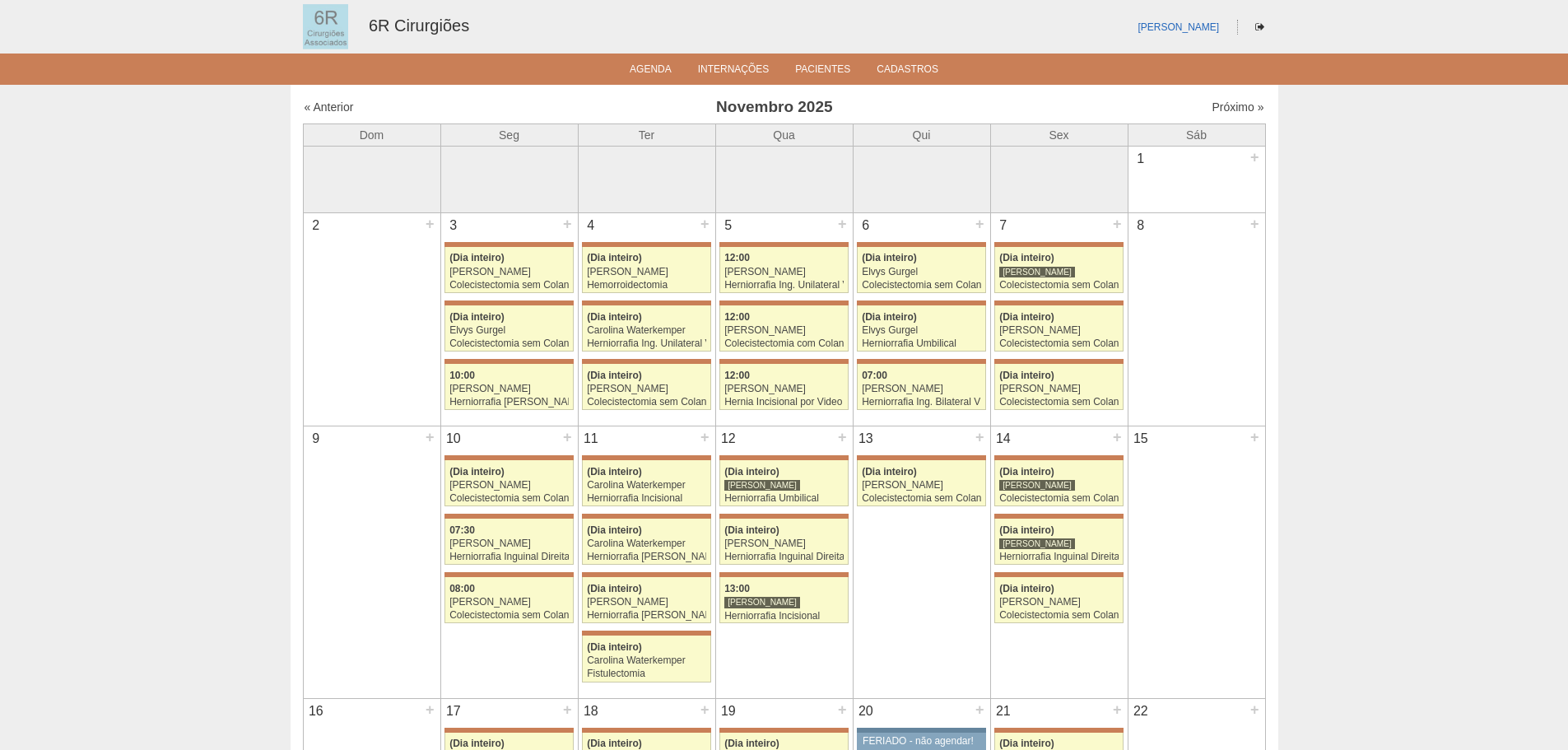
scroll to position [494, 0]
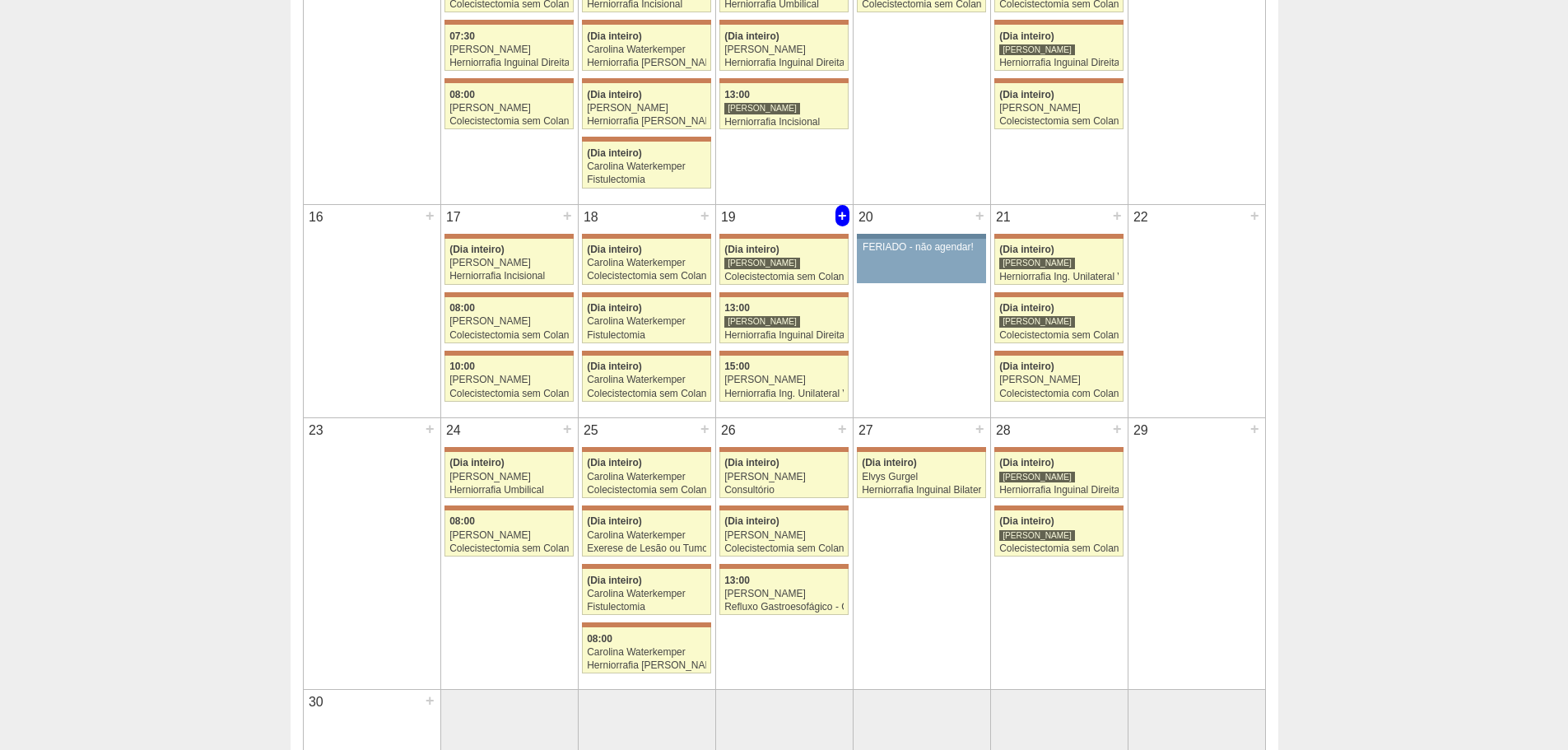
click at [837, 216] on div "+" at bounding box center [843, 216] width 14 height 21
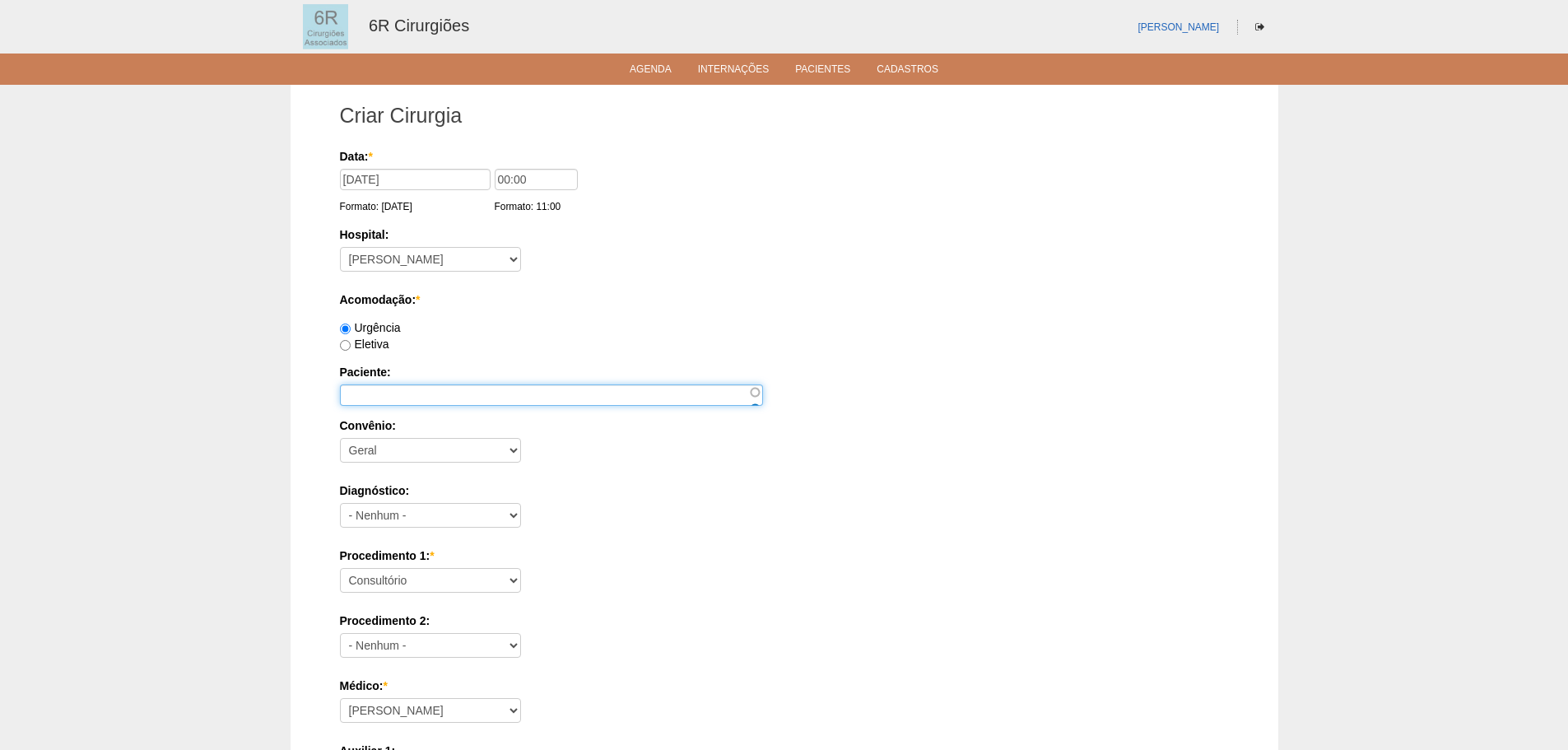
click at [410, 396] on input "Paciente:" at bounding box center [551, 395] width 423 height 21
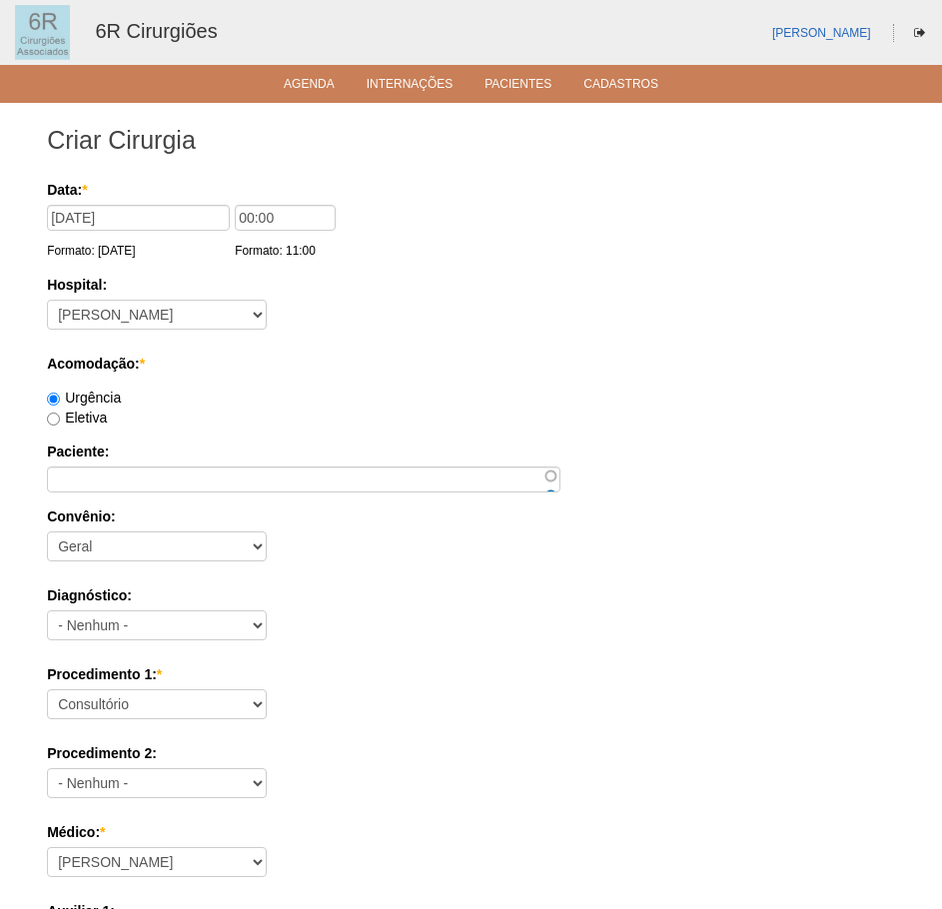
click at [144, 450] on label "Paciente:" at bounding box center [471, 451] width 848 height 20
click at [144, 466] on input "Paciente:" at bounding box center [303, 479] width 513 height 26
click at [142, 463] on div "Paciente: E" at bounding box center [471, 466] width 848 height 51
click at [137, 474] on input "EK" at bounding box center [303, 479] width 513 height 26
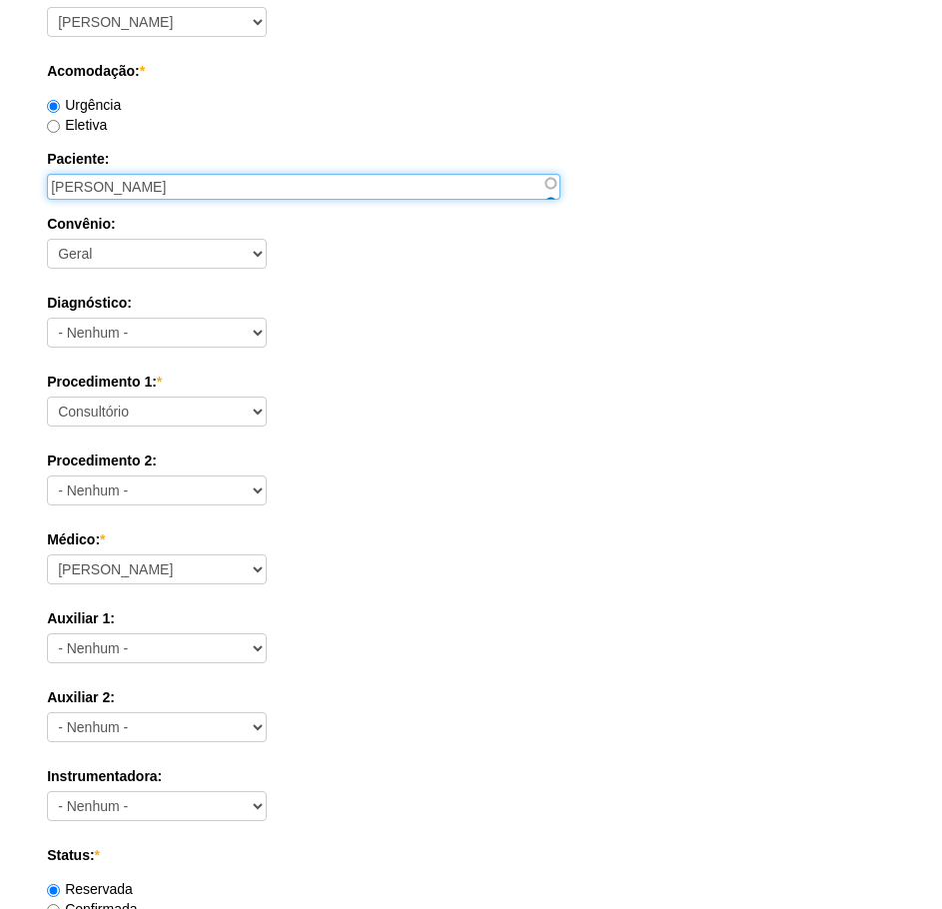
scroll to position [300, 0]
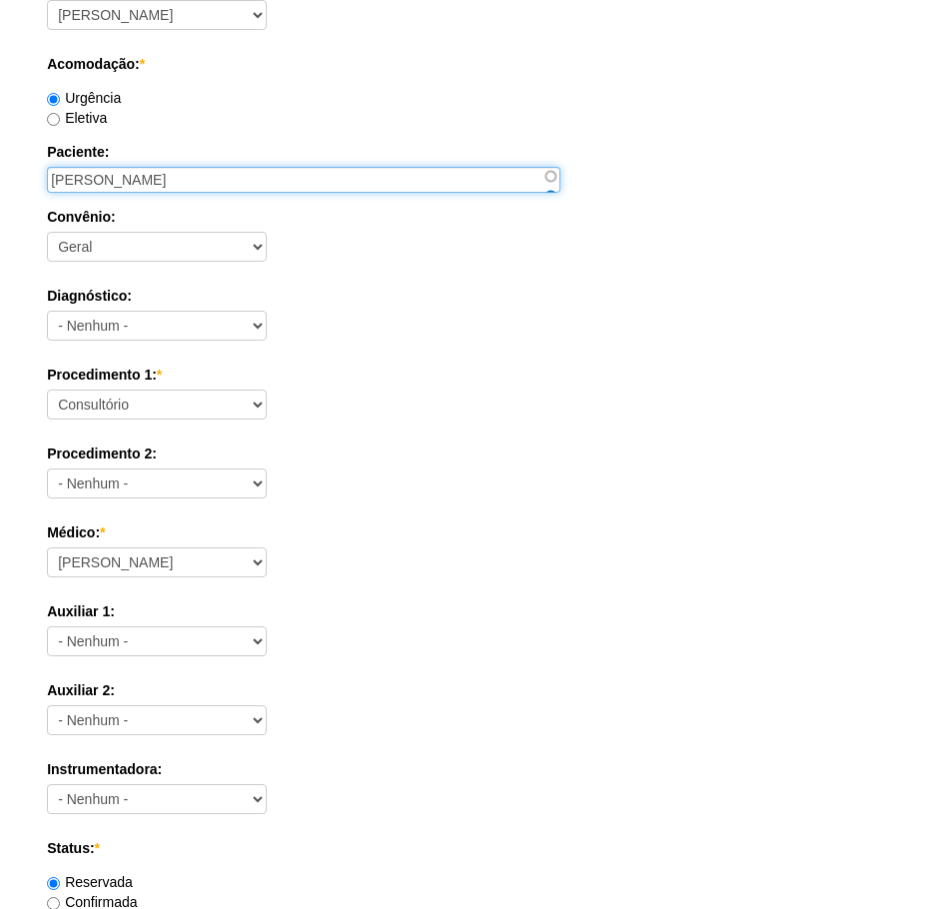
type input "ERIKA MELLO PIRES"
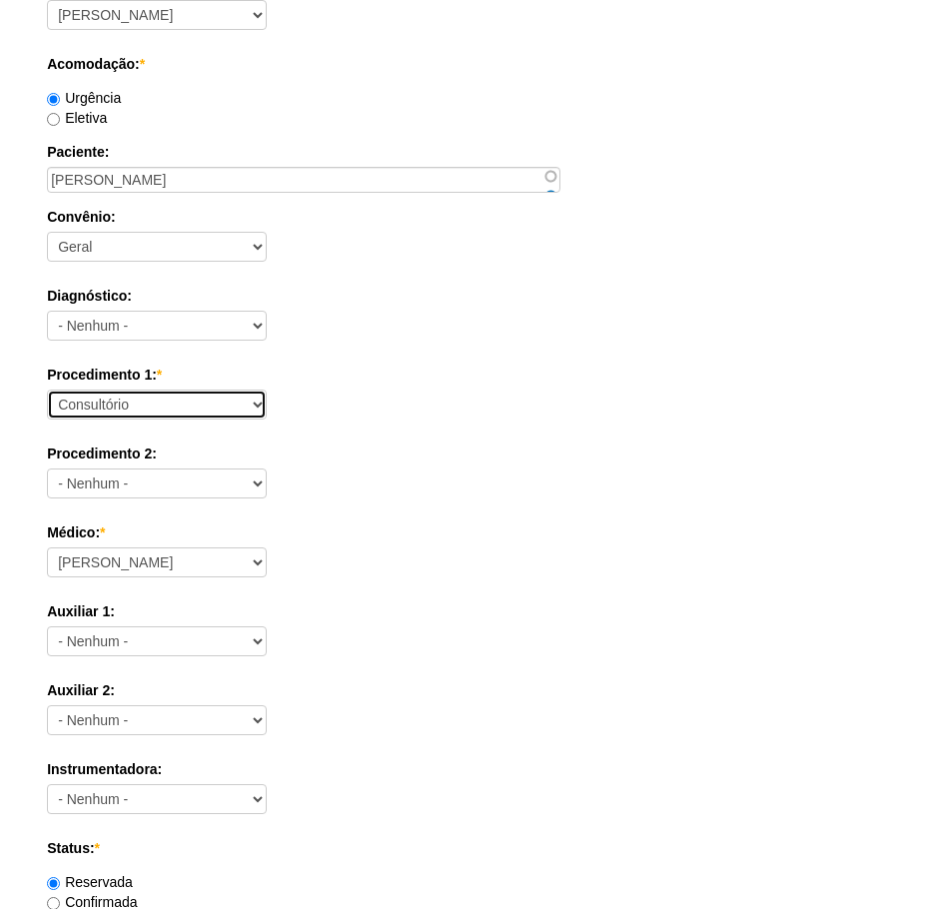
click at [151, 408] on select "Consultório Abscesso Hepático - Drenagem Abscesso perianal Amputação Abdômino P…" at bounding box center [157, 404] width 220 height 30
select select "66621"
click at [47, 389] on select "Consultório Abscesso Hepático - Drenagem Abscesso perianal Amputação Abdômino P…" at bounding box center [157, 404] width 220 height 30
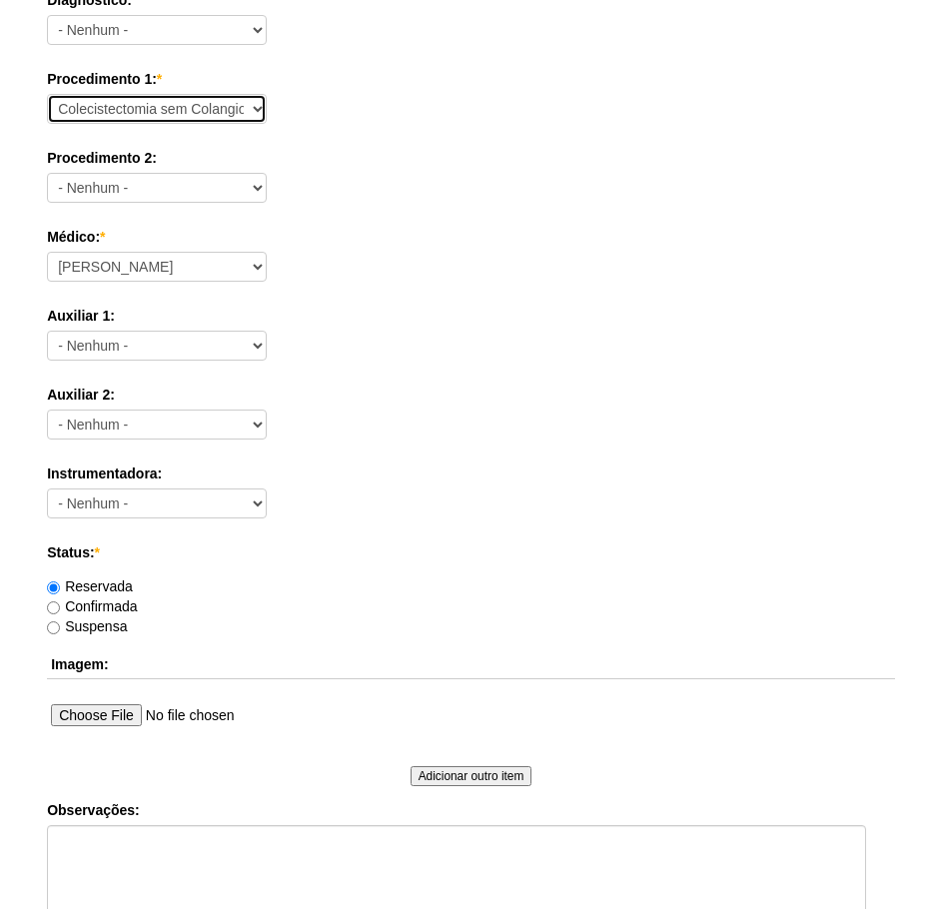
scroll to position [599, 0]
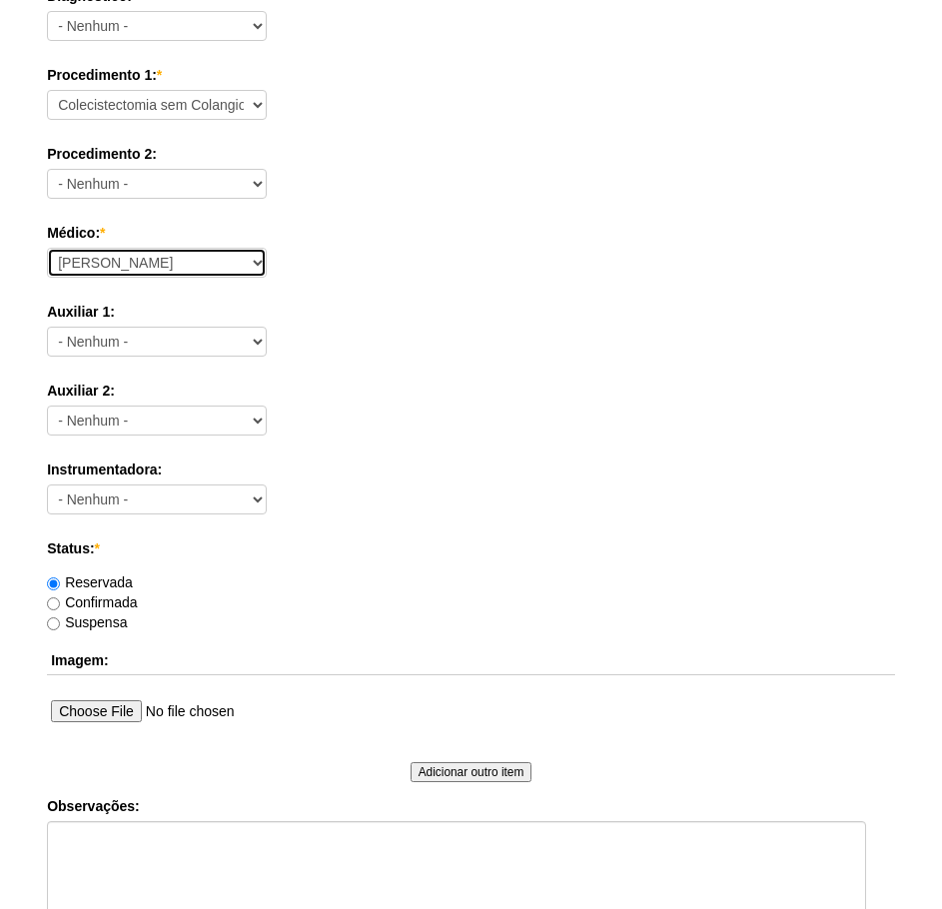
click at [163, 255] on select "Aline Zanon Bariatricas Bruno Bulisani Bruno Oliveira Carolina Waterkemper Elvy…" at bounding box center [157, 263] width 220 height 30
click at [47, 248] on select "Aline Zanon Bariatricas Bruno Bulisani Bruno Oliveira Carolina Waterkemper Elvy…" at bounding box center [157, 263] width 220 height 30
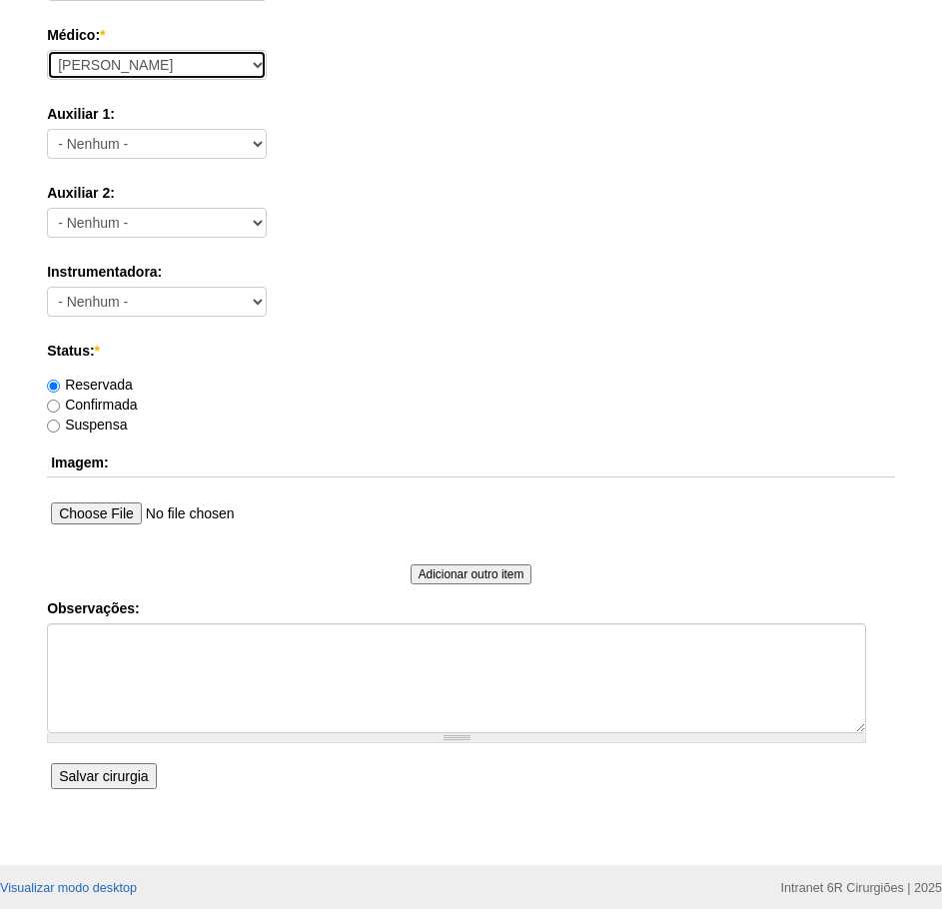
scroll to position [799, 0]
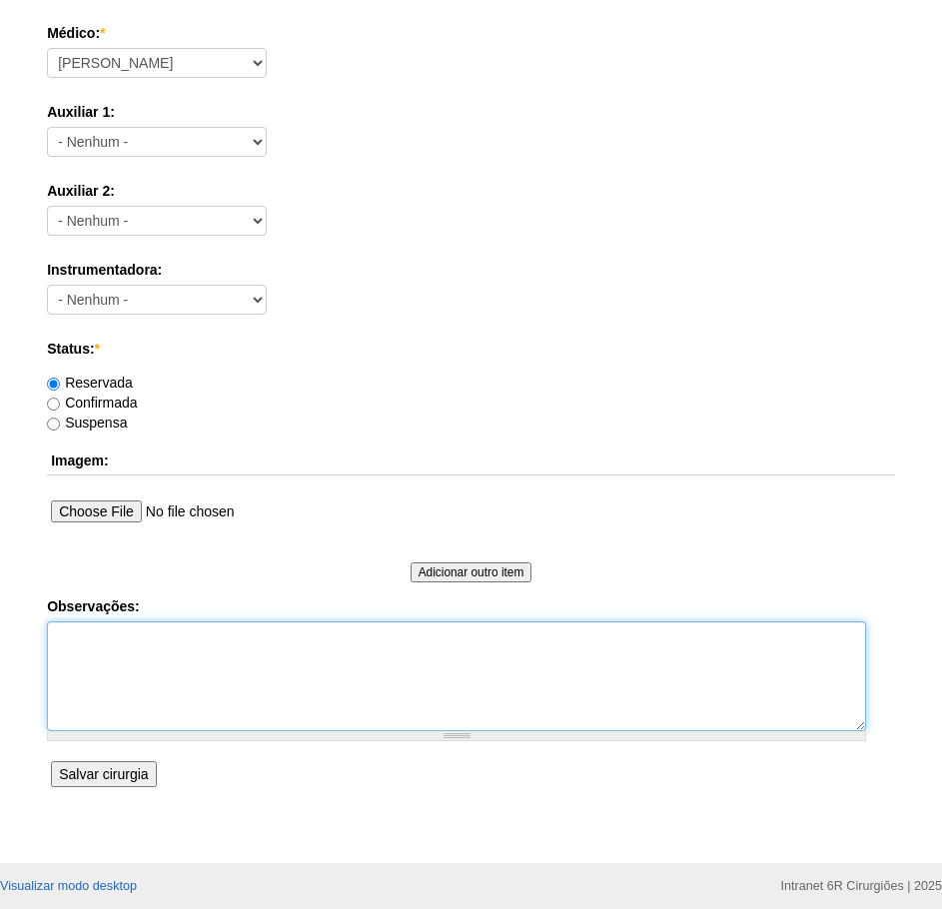
click at [198, 667] on textarea "Observações:" at bounding box center [456, 676] width 819 height 110
click at [127, 780] on input "Salvar cirurgia" at bounding box center [103, 774] width 105 height 26
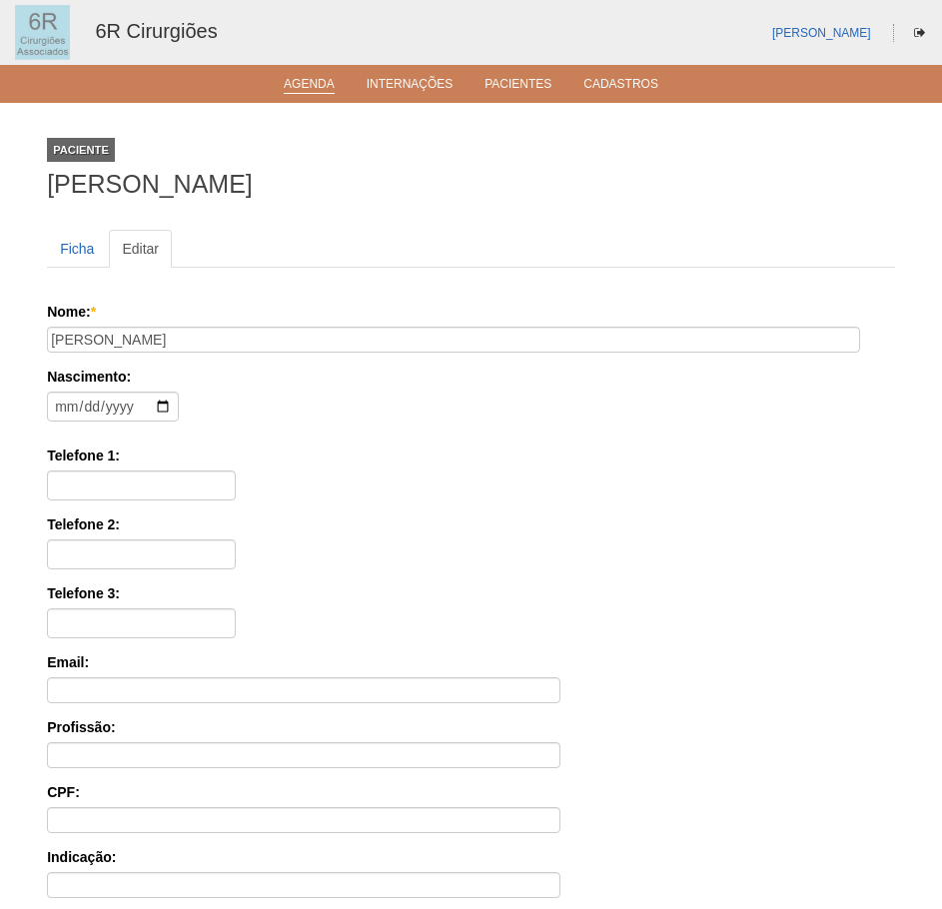
click at [306, 78] on link "Agenda" at bounding box center [309, 85] width 51 height 17
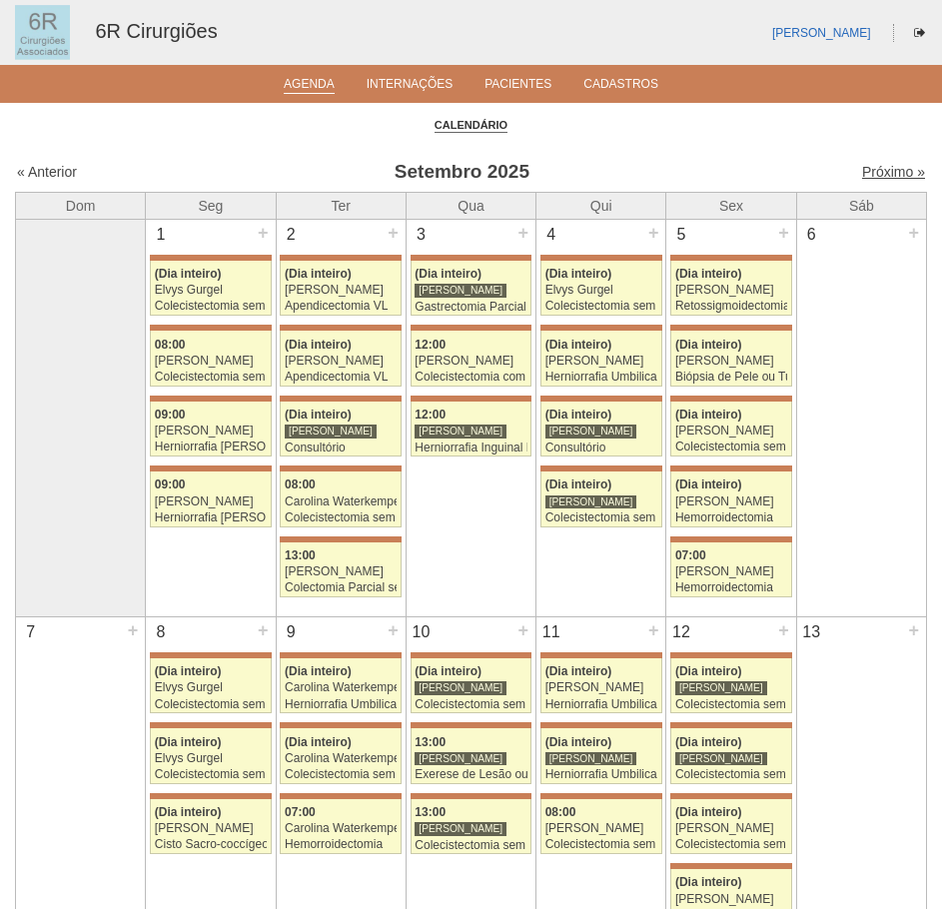
click at [864, 166] on link "Próximo »" at bounding box center [893, 172] width 63 height 16
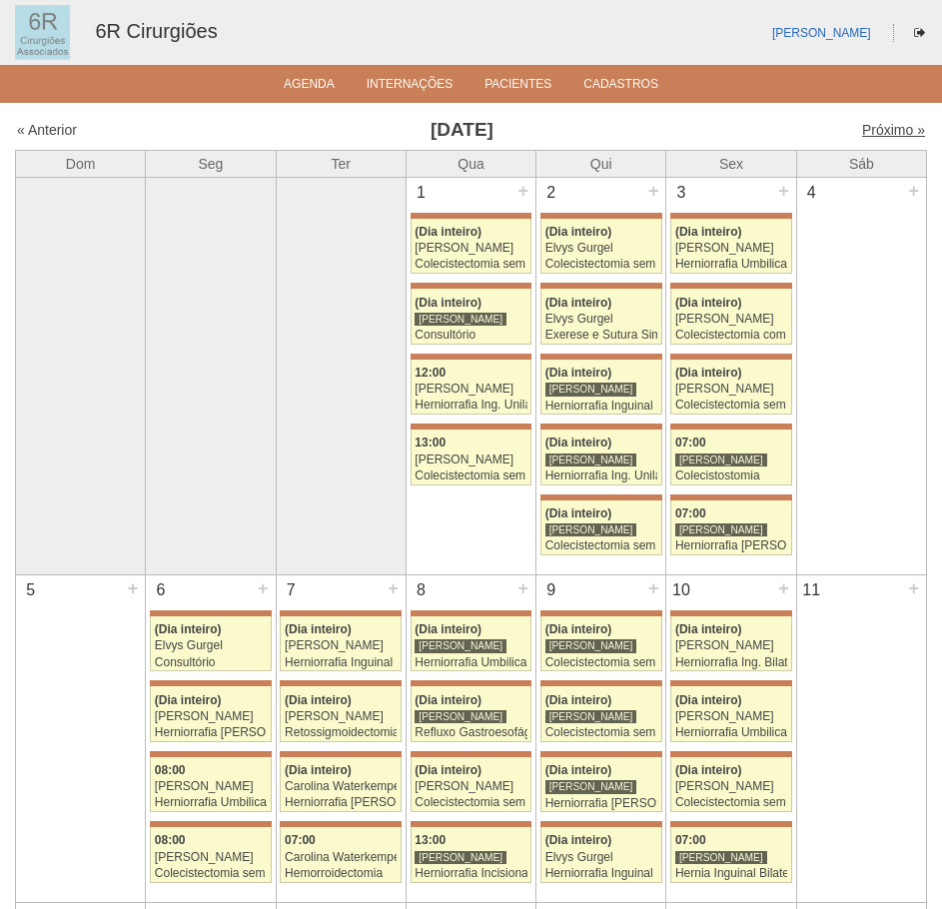
click at [875, 137] on link "Próximo »" at bounding box center [893, 130] width 63 height 16
